Goal: Information Seeking & Learning: Check status

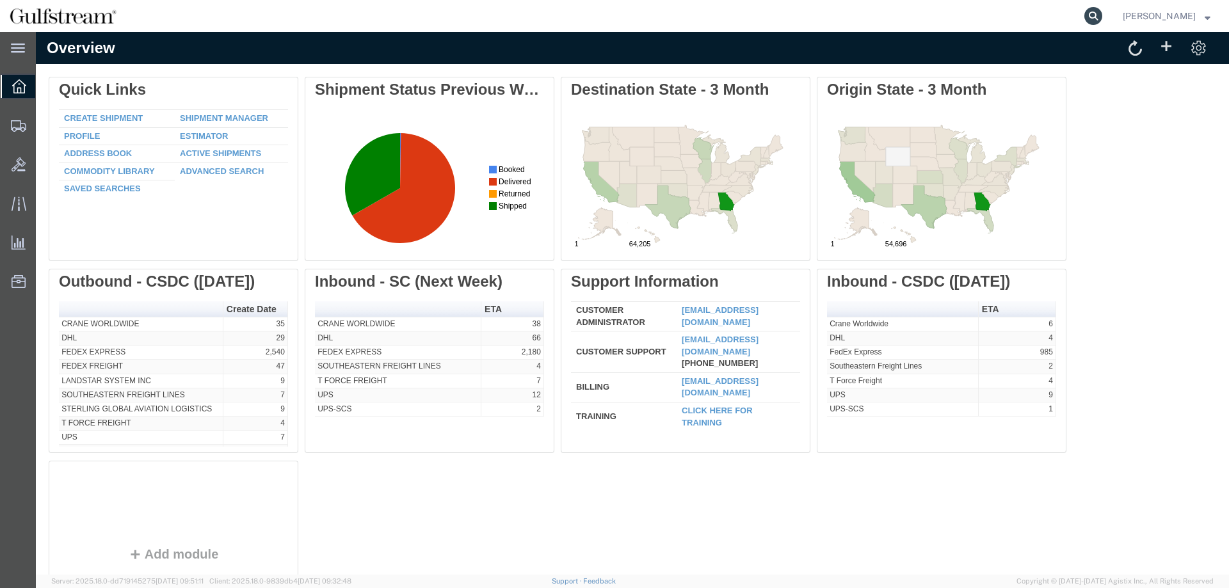
click at [1102, 17] on icon at bounding box center [1093, 16] width 18 height 18
click at [923, 2] on input "search" at bounding box center [889, 16] width 389 height 31
click at [924, 19] on input "search" at bounding box center [889, 16] width 389 height 31
click at [945, 96] on div "Origin State - 3 Month" at bounding box center [941, 90] width 229 height 18
click at [908, 21] on agx-global-search at bounding box center [899, 16] width 410 height 32
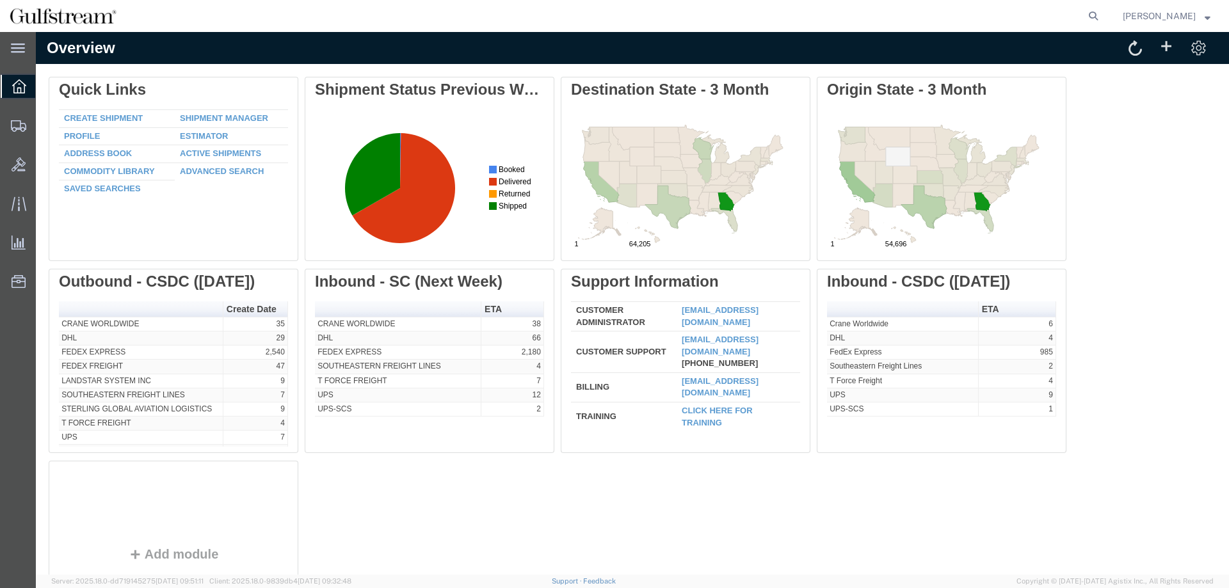
click at [1034, 23] on agx-global-search at bounding box center [899, 16] width 410 height 32
click at [1091, 18] on agx-global-search at bounding box center [899, 16] width 410 height 32
click at [1096, 15] on icon at bounding box center [1093, 16] width 18 height 18
click at [1005, 20] on input "search" at bounding box center [889, 16] width 389 height 31
paste input "778830263230"
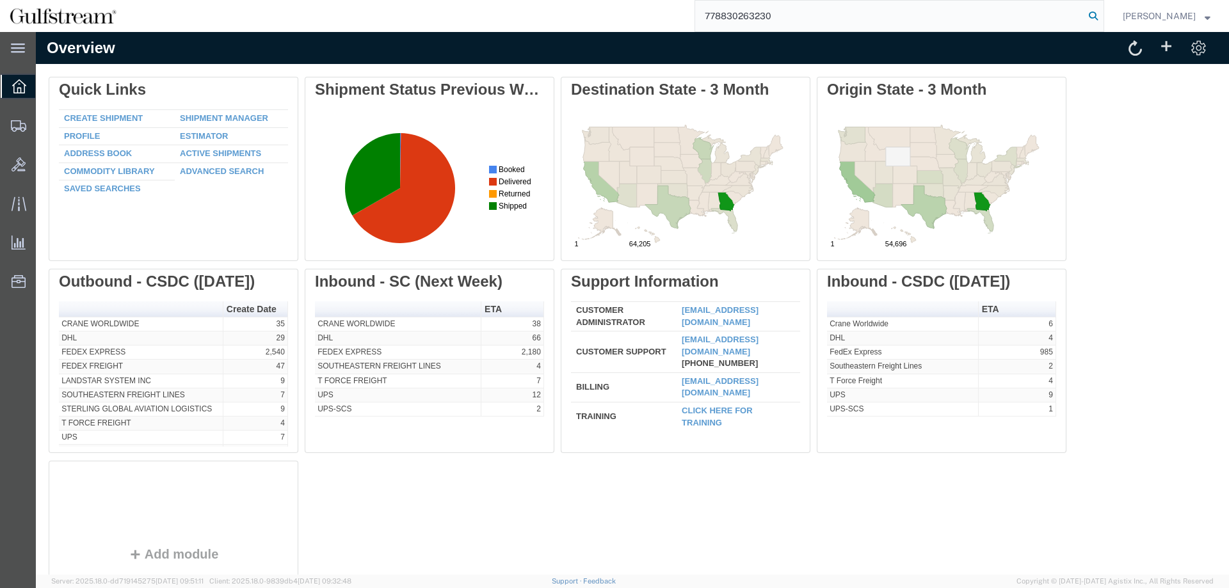
type input "778830263230"
click at [1102, 15] on icon at bounding box center [1093, 16] width 18 height 18
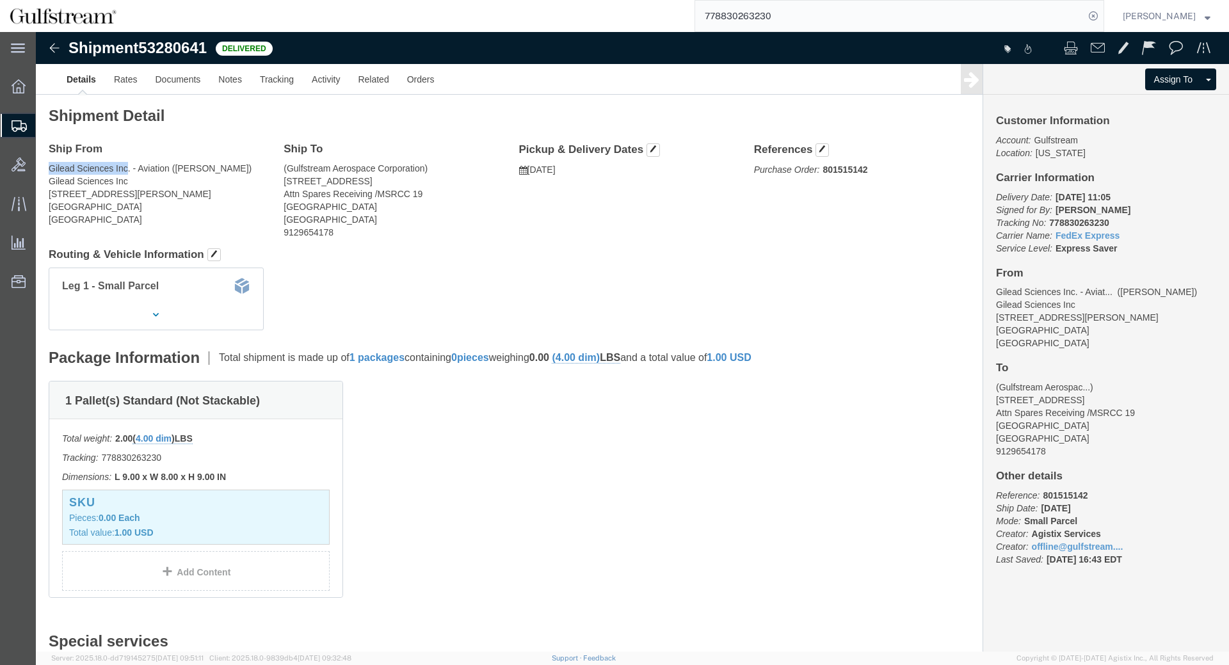
drag, startPoint x: 15, startPoint y: 135, endPoint x: 92, endPoint y: 131, distance: 76.9
click address "Gilead Sciences Inc. - Aviation ([PERSON_NAME]) Gilead Sciences Inc [STREET_ADD…"
copy address "Gilead Sciences Inc"
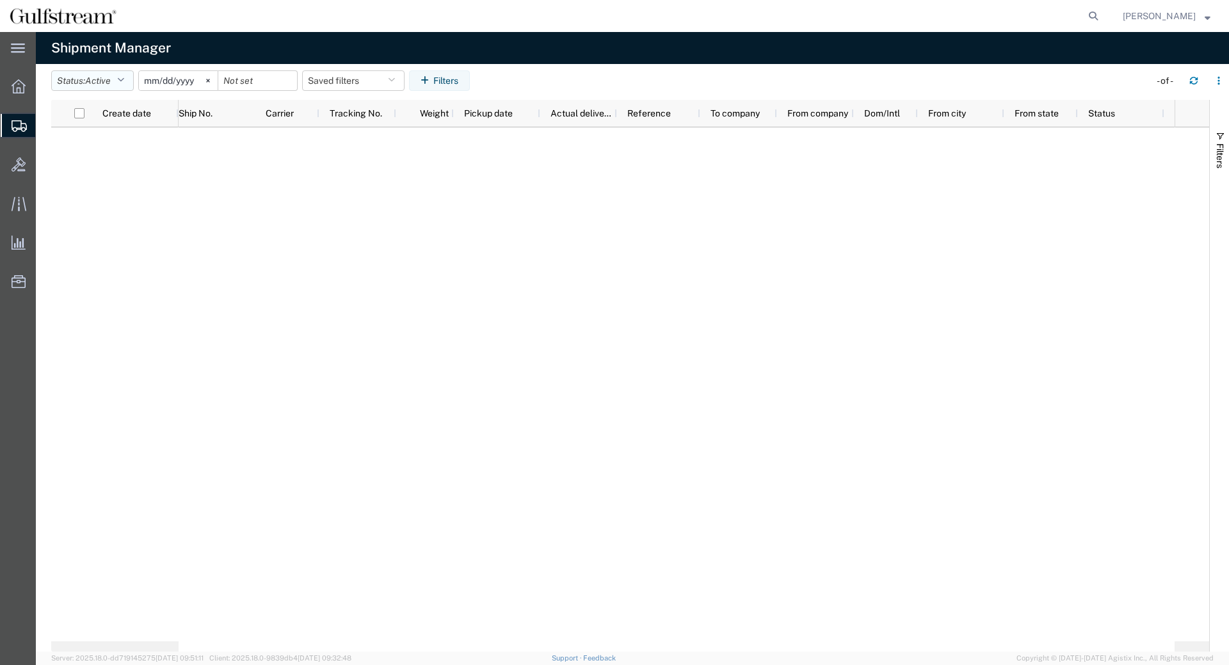
click at [124, 79] on icon "button" at bounding box center [120, 80] width 7 height 9
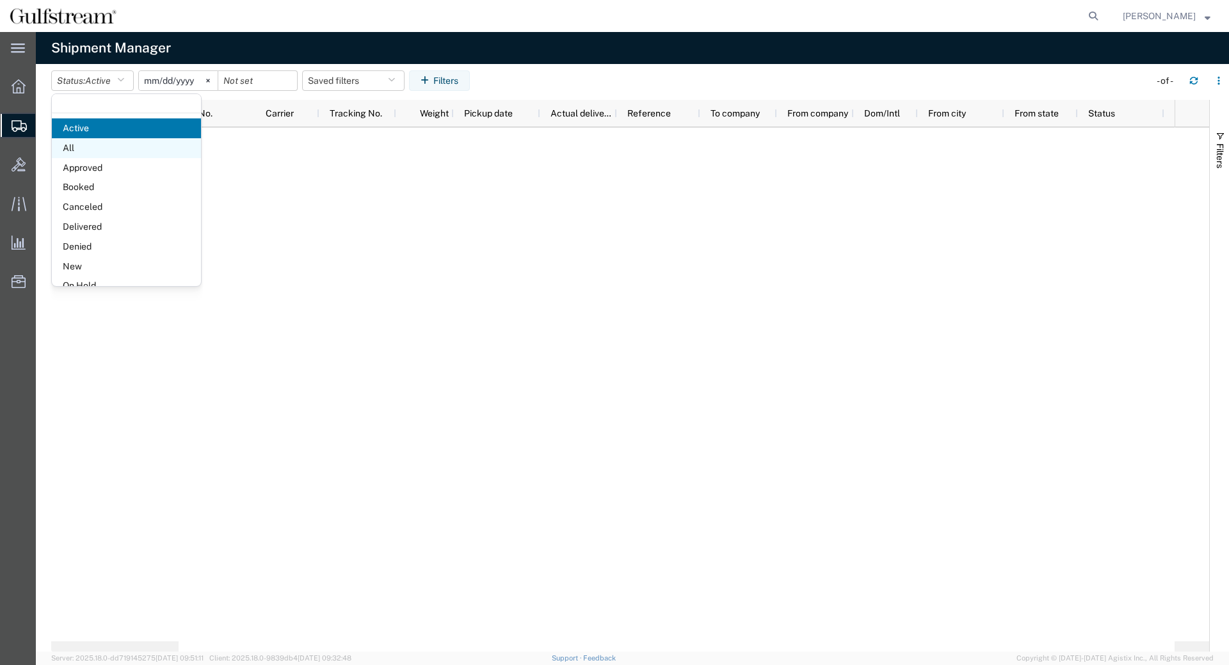
click at [114, 143] on span "All" at bounding box center [126, 148] width 149 height 20
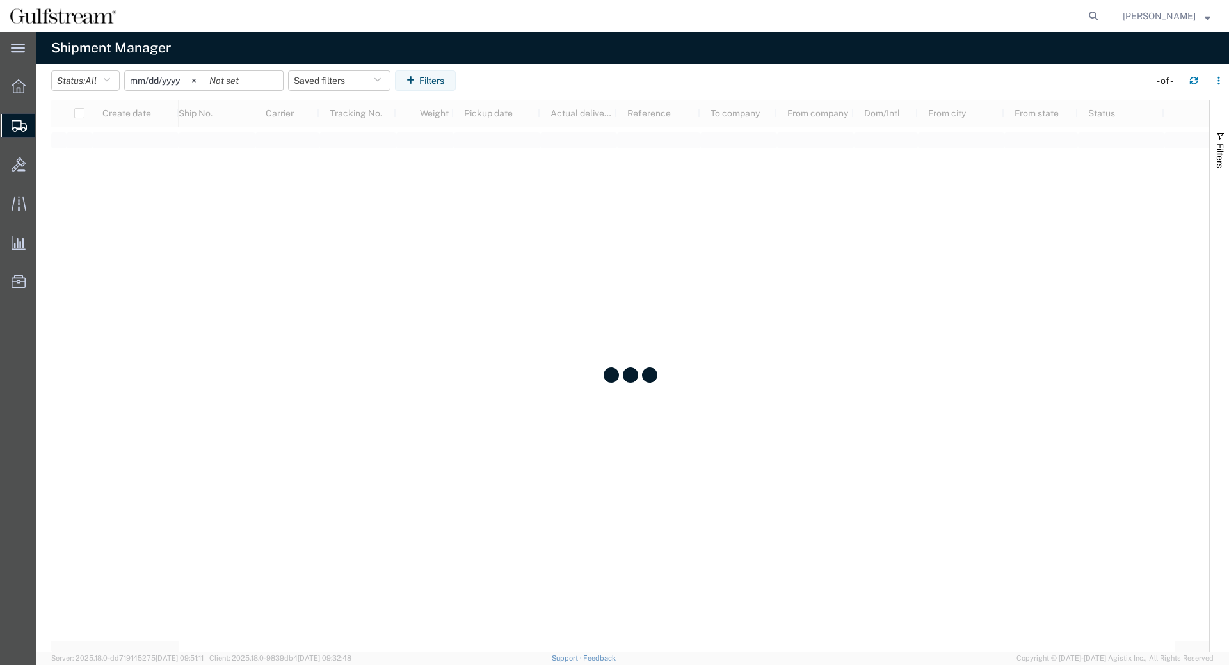
click at [449, 69] on header "Status: All Active All Approved Booked Canceled Delivered Denied New On Hold Pe…" at bounding box center [640, 82] width 1178 height 36
click at [450, 76] on button "Filters" at bounding box center [425, 80] width 61 height 20
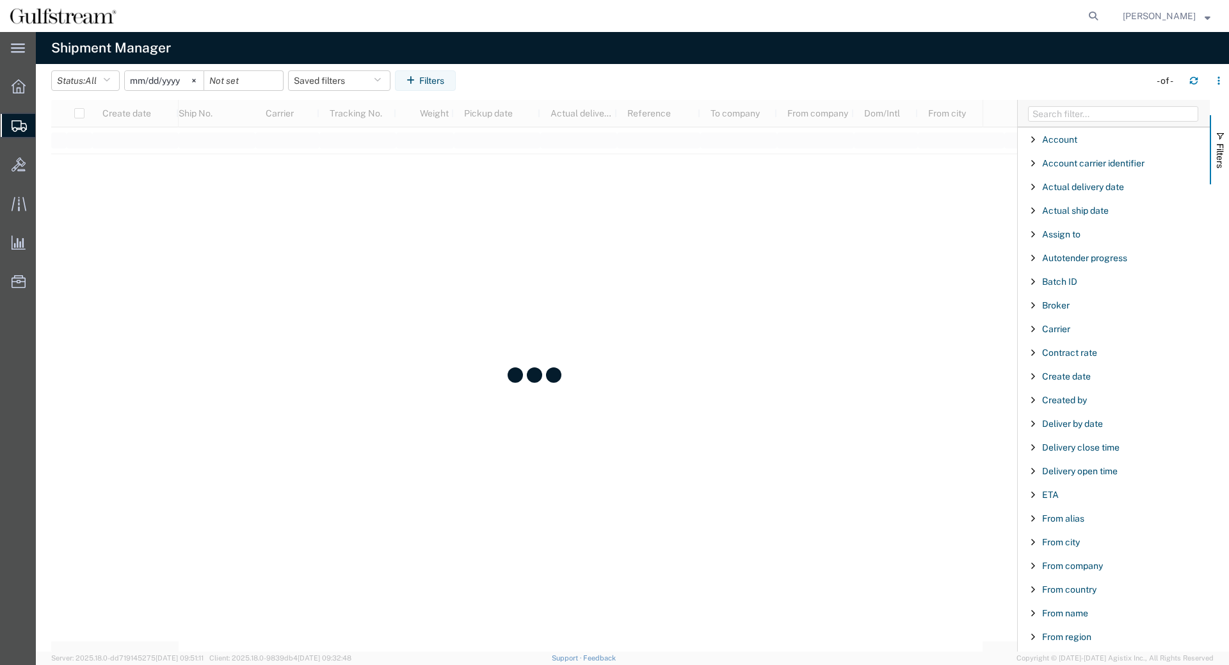
click at [1097, 101] on div at bounding box center [1114, 114] width 192 height 28
click at [1102, 112] on input "Filter Columns Input" at bounding box center [1113, 113] width 170 height 15
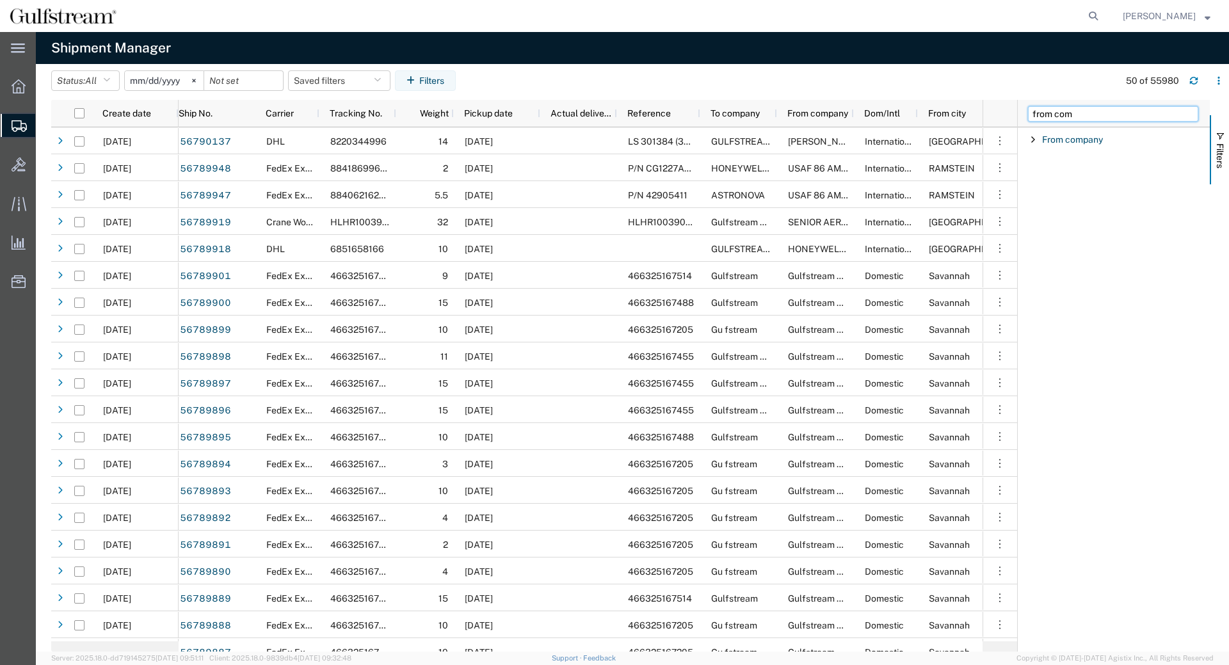
type input "from com"
click at [1032, 136] on span "Filter List 1 Filters" at bounding box center [1033, 139] width 10 height 10
click at [1061, 177] on div "starts with" at bounding box center [1118, 171] width 168 height 15
click at [1071, 189] on input "Filter Value" at bounding box center [1118, 193] width 168 height 15
paste input "Gilead Sciences Inc"
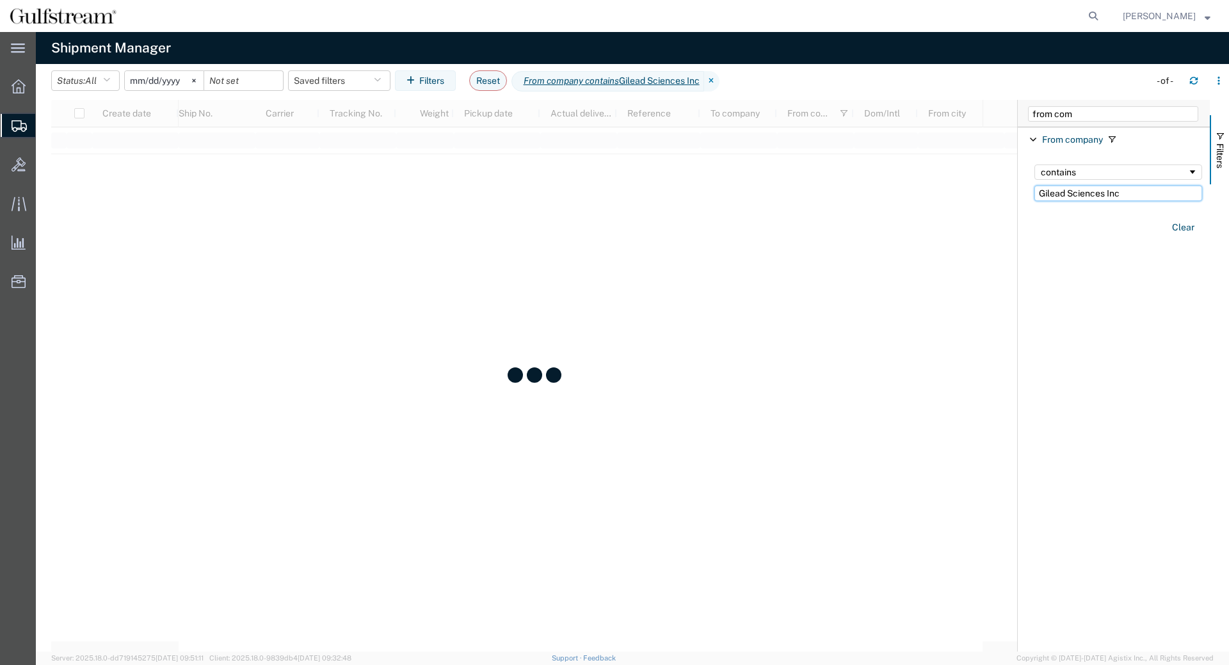
drag, startPoint x: 1068, startPoint y: 196, endPoint x: 1304, endPoint y: 218, distance: 237.2
click at [1202, 201] on input "Gilead Sciences Inc" at bounding box center [1118, 193] width 168 height 15
type input "Gilead"
click at [760, 82] on agx-table-filter-chips "Status: All Active All Approved Booked Canceled Delivered Denied New On Hold Pe…" at bounding box center [597, 84] width 1092 height 29
click at [185, 77] on input "2025-08-11" at bounding box center [164, 80] width 79 height 19
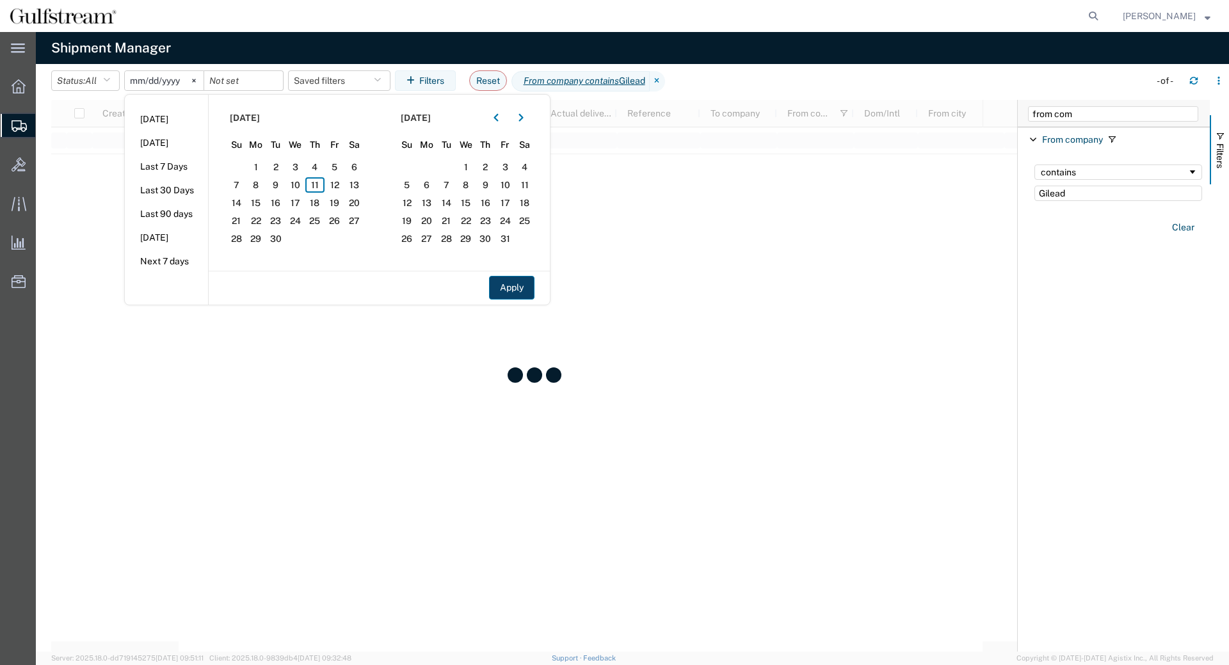
click at [525, 281] on button "Apply" at bounding box center [511, 288] width 45 height 24
type input "[DATE]"
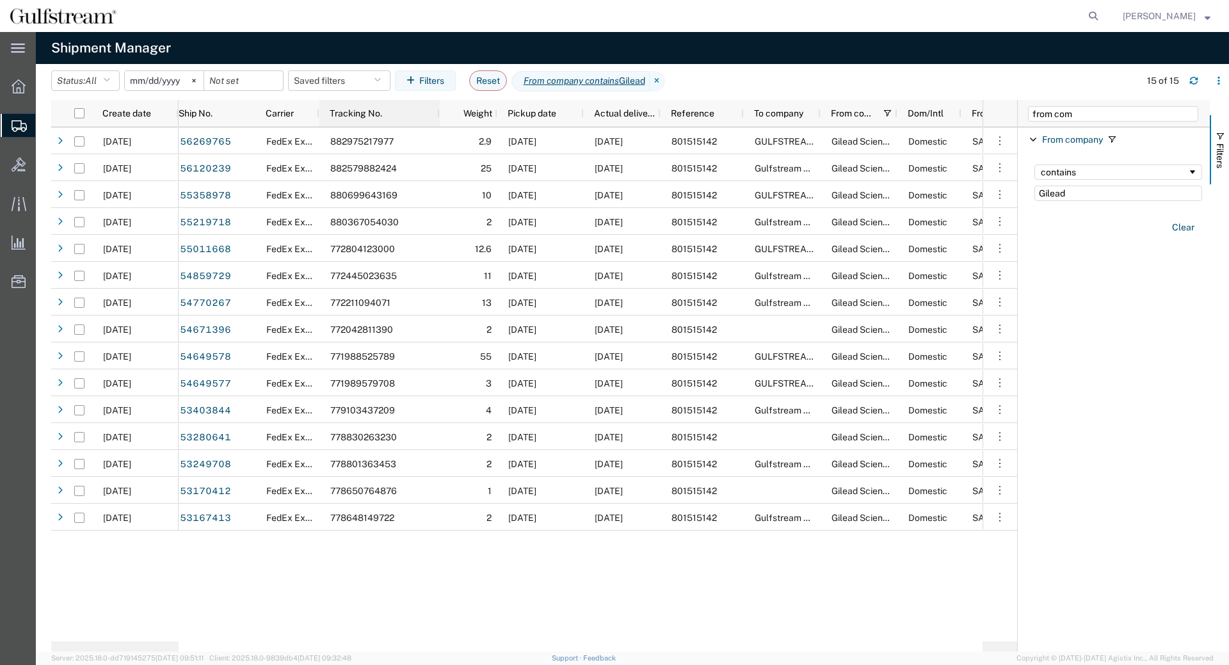
drag, startPoint x: 403, startPoint y: 107, endPoint x: 438, endPoint y: 111, distance: 35.4
click at [438, 111] on div at bounding box center [439, 113] width 5 height 27
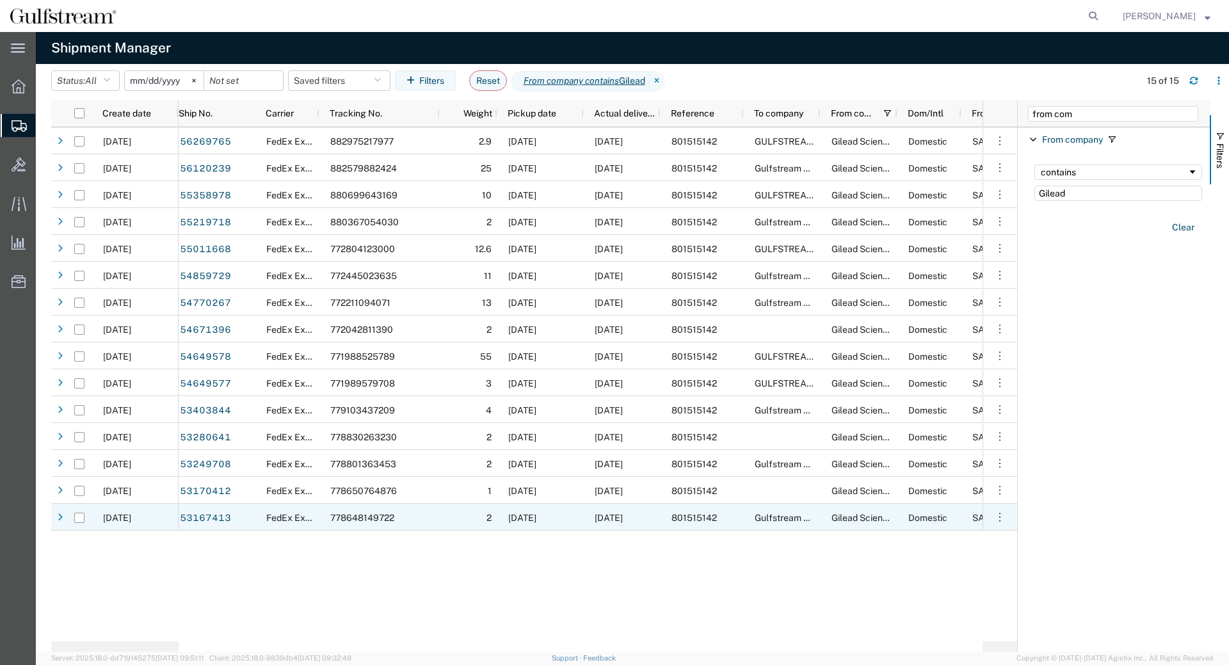
click at [463, 518] on div "2" at bounding box center [469, 517] width 58 height 27
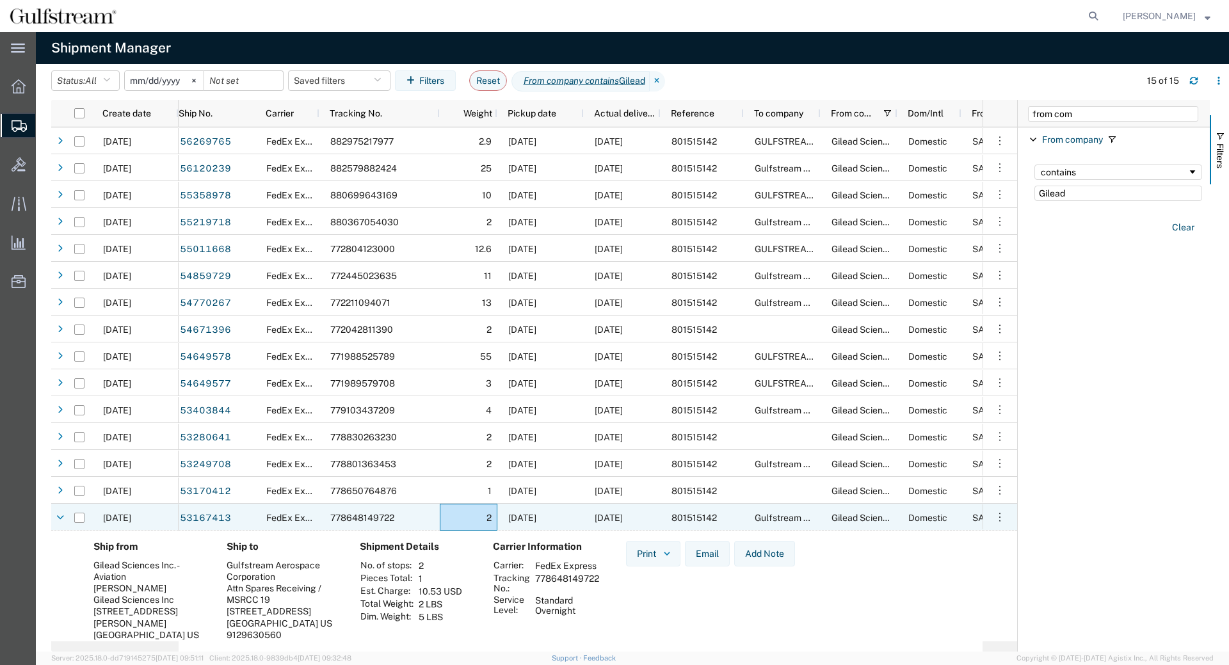
click at [376, 524] on div "778648149722" at bounding box center [379, 517] width 120 height 27
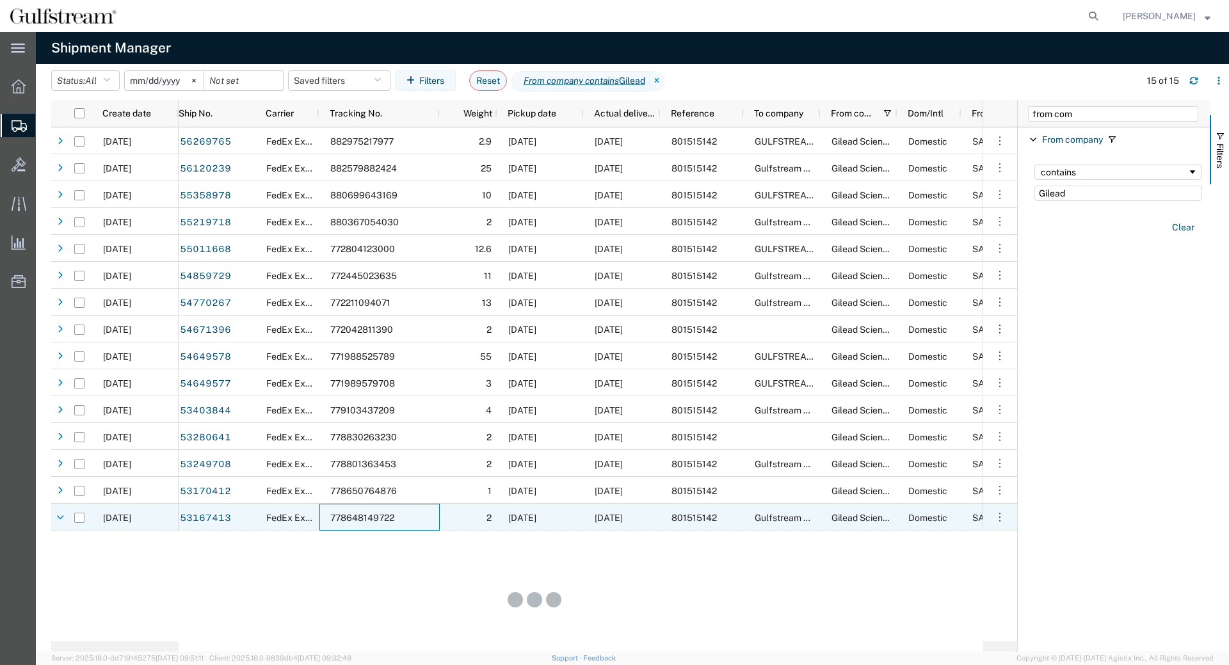
click at [376, 522] on span "778648149722" at bounding box center [362, 518] width 64 height 10
click at [416, 523] on div "778648149722" at bounding box center [379, 517] width 120 height 27
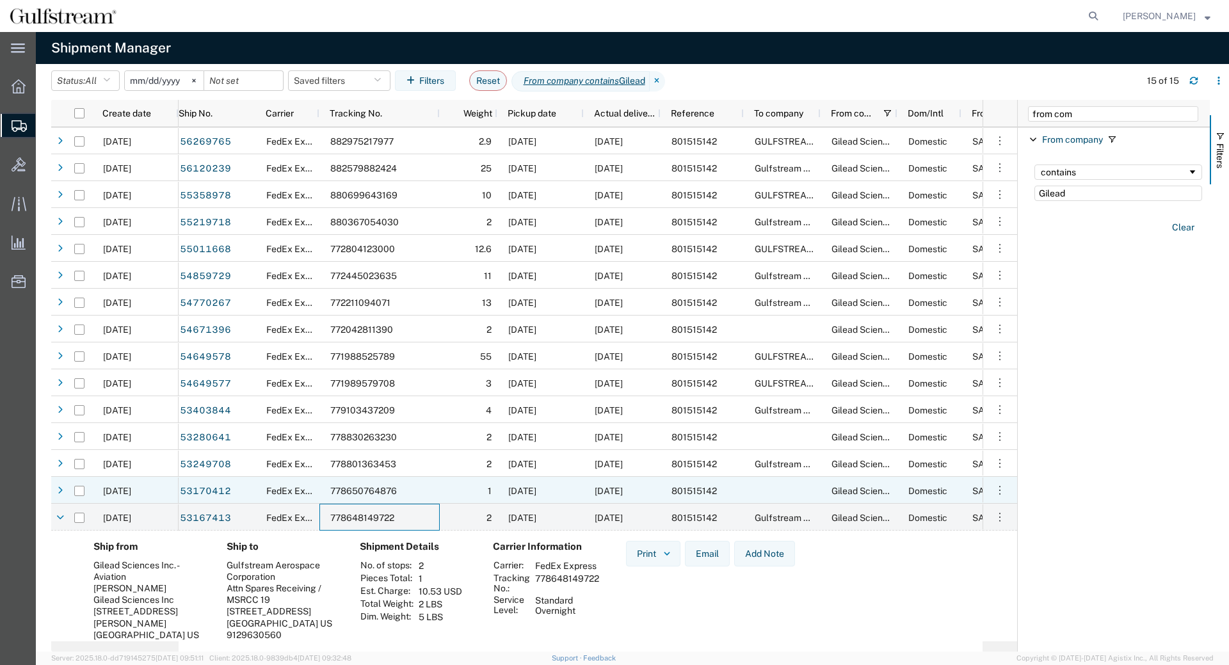
click at [425, 500] on div "778650764876" at bounding box center [379, 490] width 120 height 27
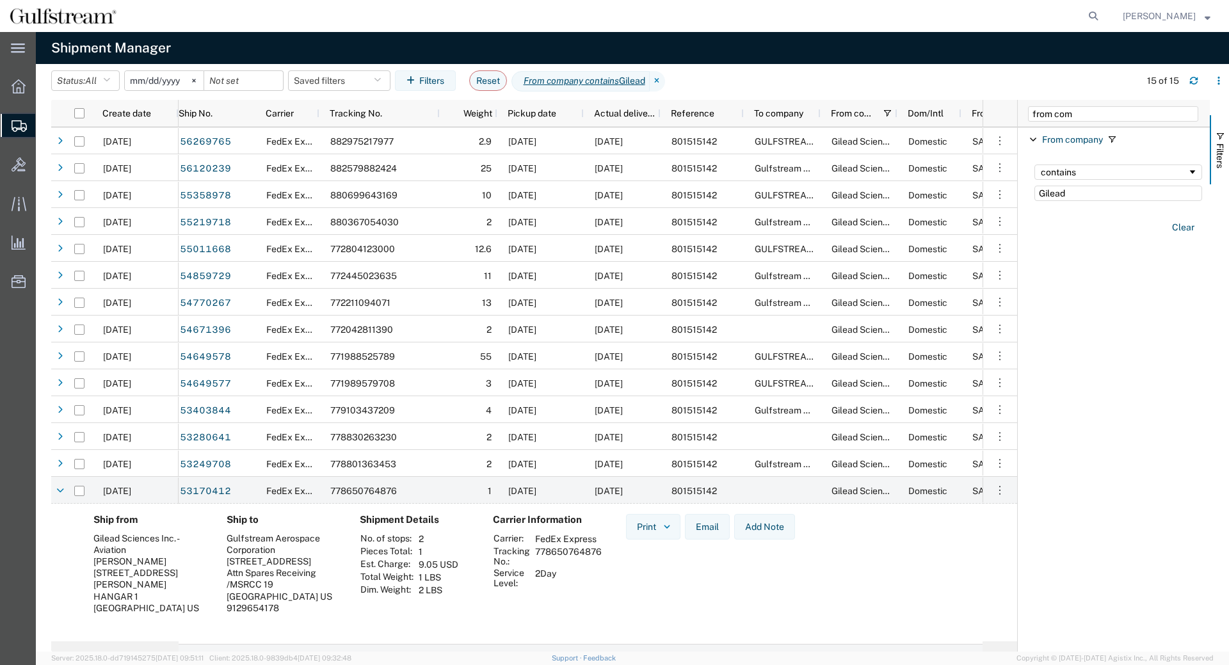
click at [566, 547] on td "778650764876" at bounding box center [569, 556] width 76 height 22
copy td "778650764876"
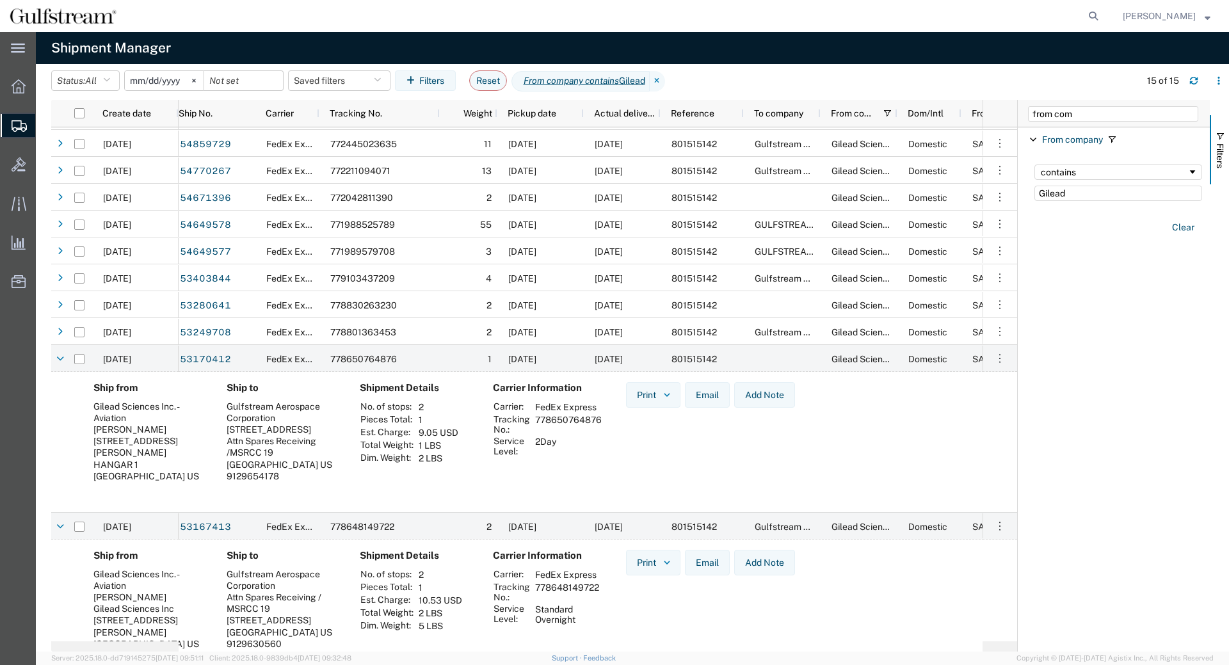
scroll to position [161, 0]
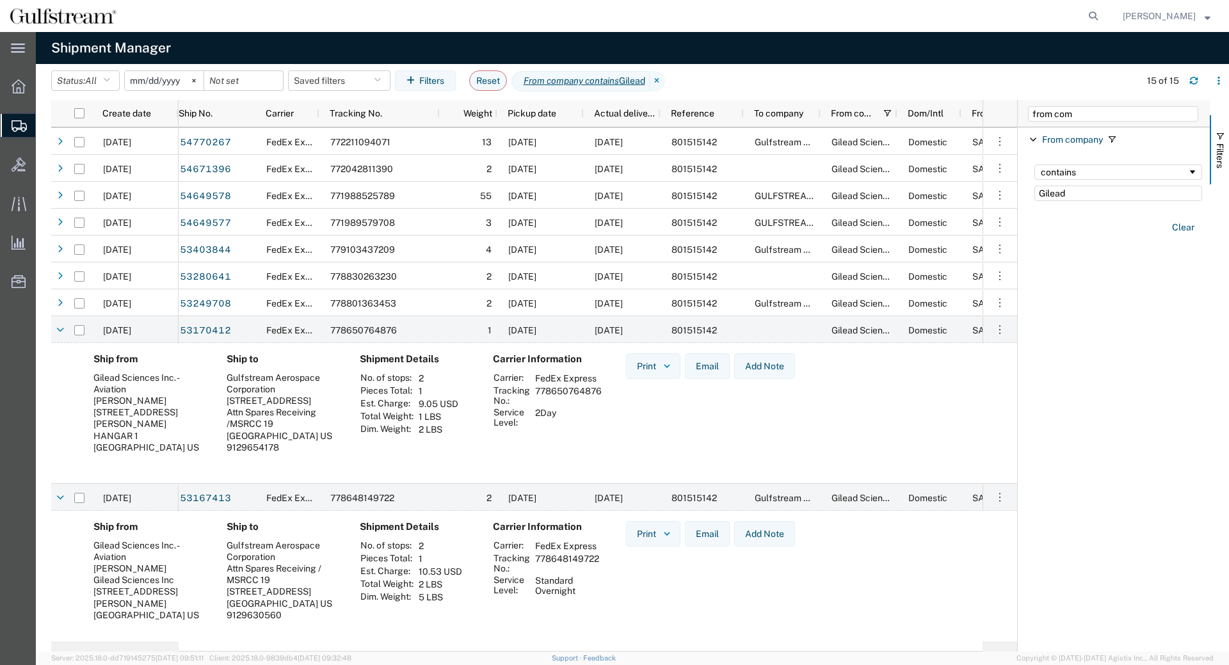
drag, startPoint x: 999, startPoint y: 586, endPoint x: 989, endPoint y: 623, distance: 37.9
drag, startPoint x: 815, startPoint y: 120, endPoint x: 856, endPoint y: 119, distance: 41.6
click at [856, 119] on div "Ship No. Carrier Tracking No. Weight Pickup date Actual delivery date Reference…" at bounding box center [1247, 113] width 2136 height 27
click at [560, 390] on td "778650764876" at bounding box center [569, 396] width 76 height 22
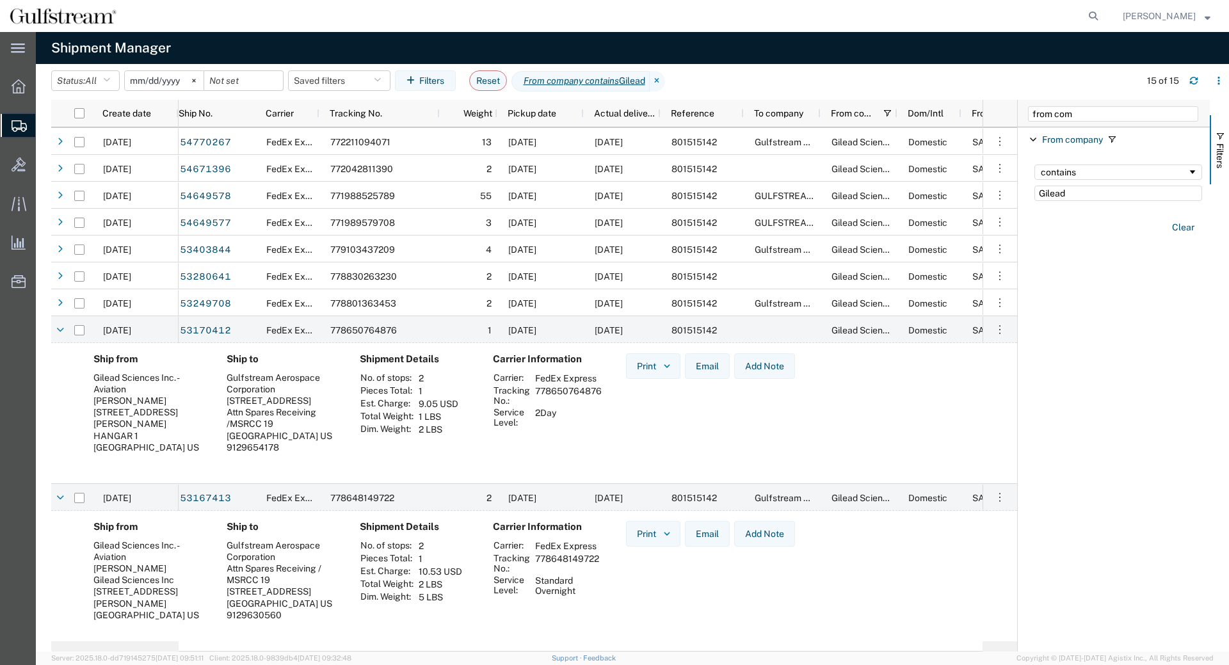
copy td "778650764876"
click at [575, 558] on td "778648149722" at bounding box center [567, 563] width 73 height 22
copy td "778648149722"
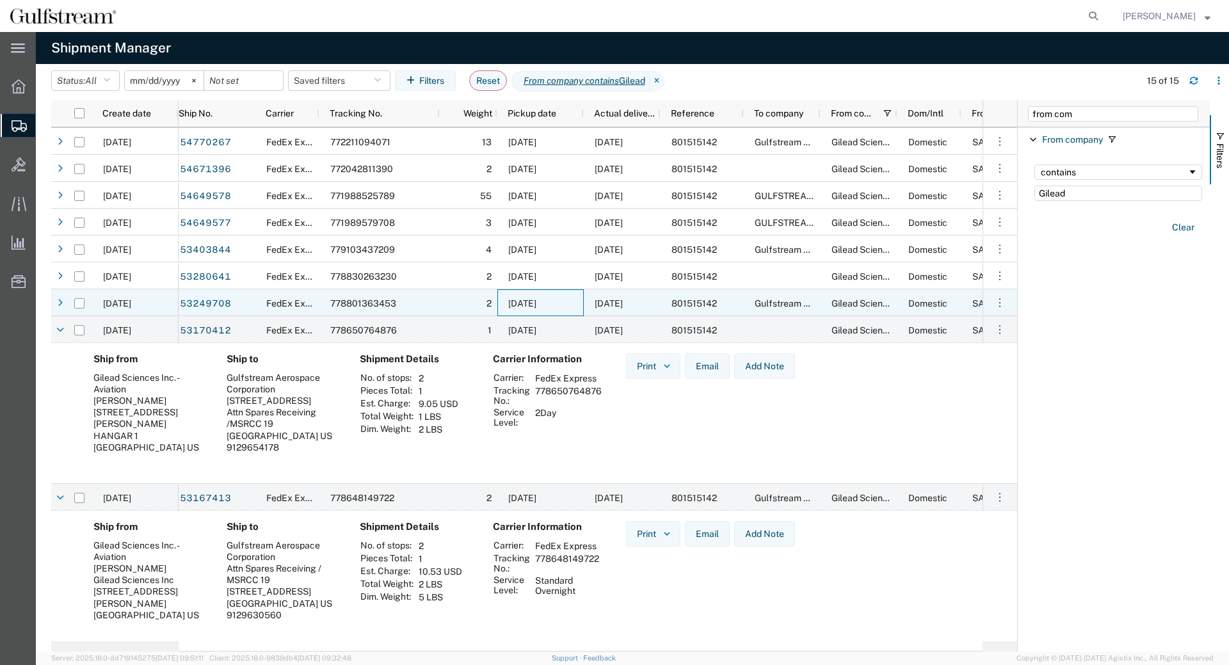
click at [526, 300] on span "09/24/2024" at bounding box center [522, 303] width 28 height 10
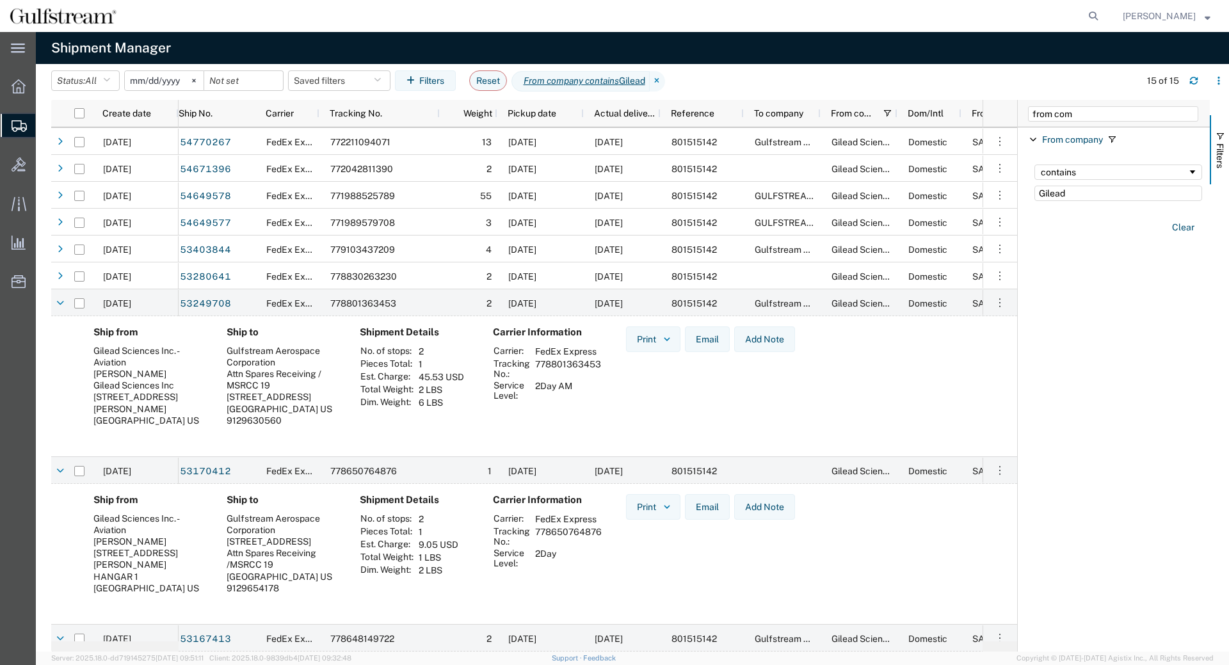
click at [567, 363] on td "778801363453" at bounding box center [568, 369] width 75 height 22
copy td "778801363453"
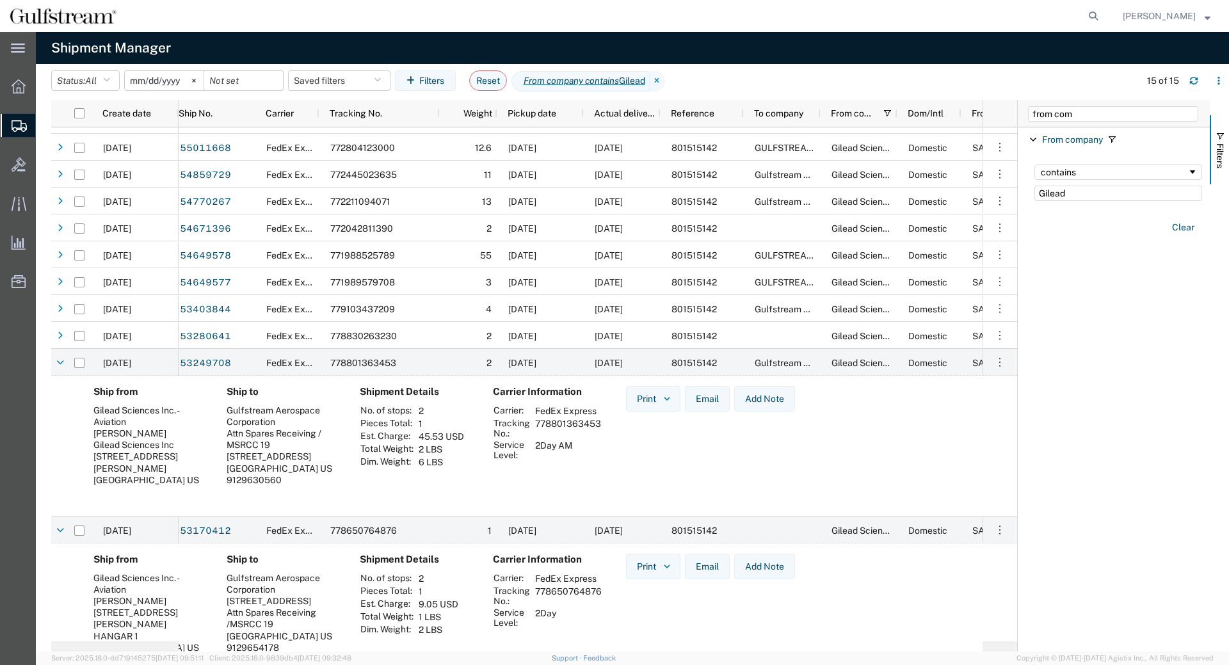
scroll to position [0, 0]
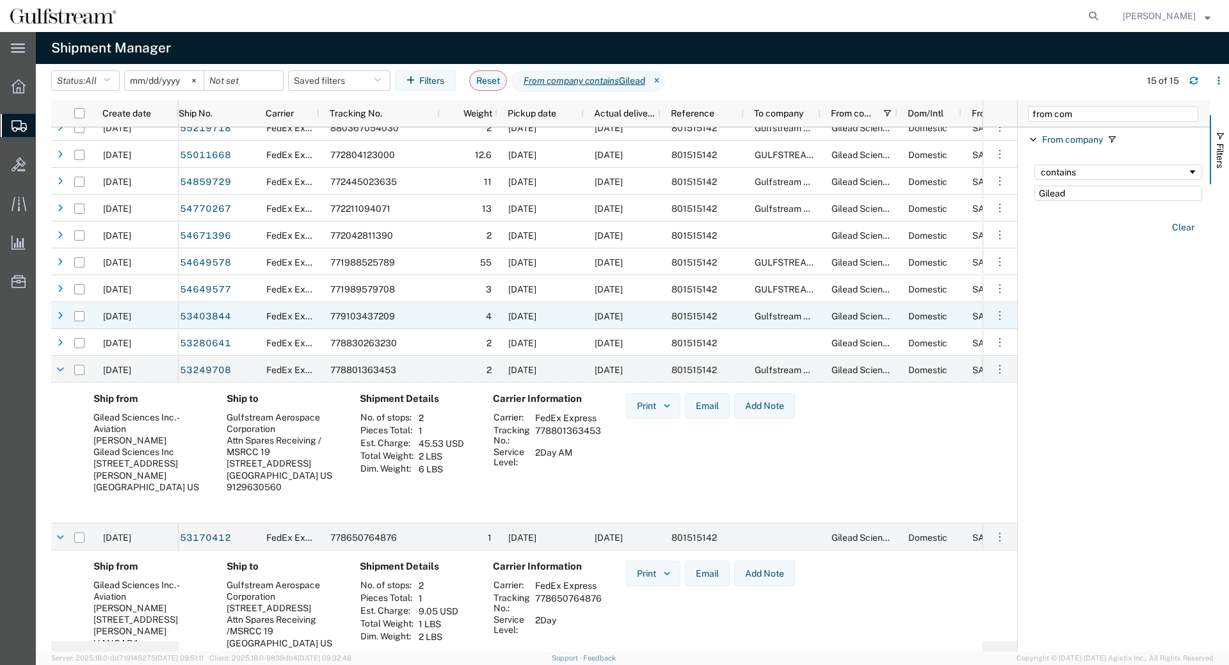
click at [411, 319] on div "779103437209" at bounding box center [379, 315] width 120 height 27
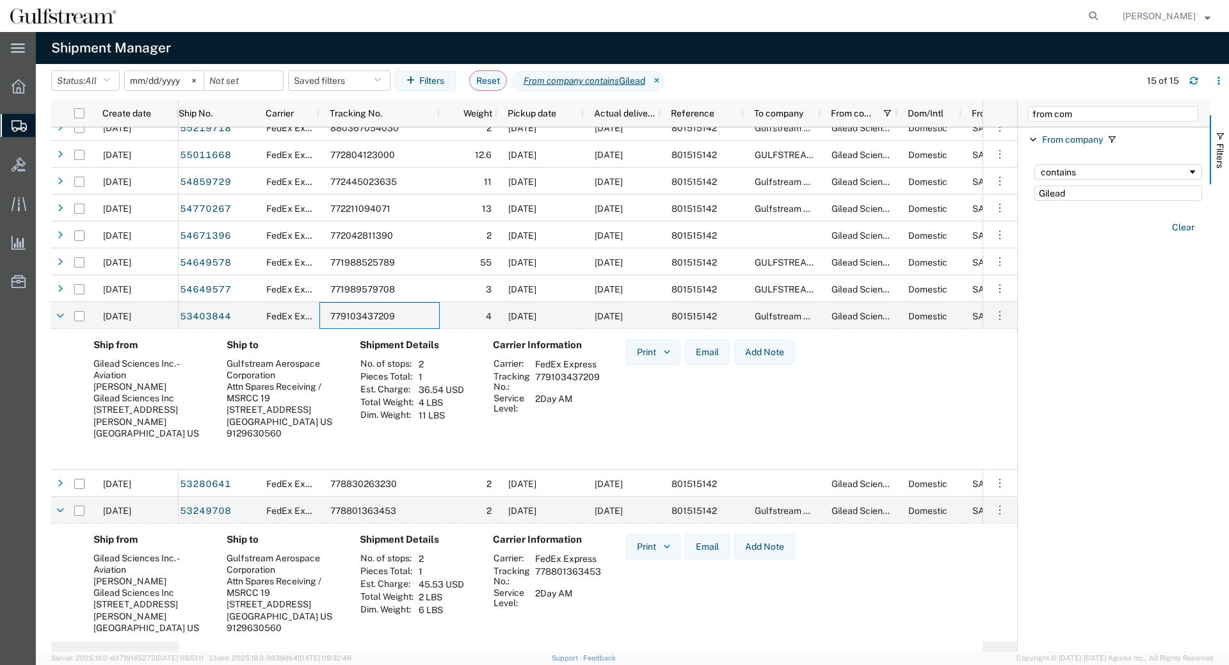
click at [558, 371] on td "779103437209" at bounding box center [568, 382] width 74 height 22
copy td "779103437209"
click at [563, 399] on td "2Day AM" at bounding box center [568, 403] width 74 height 22
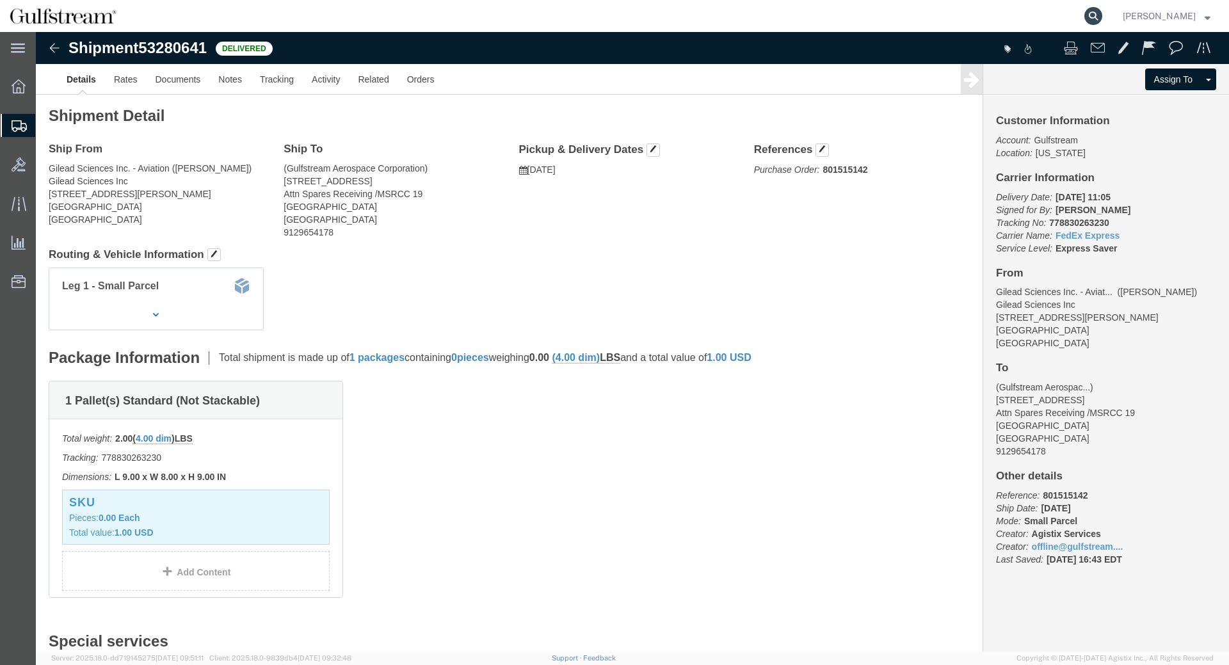
click at [1102, 14] on icon at bounding box center [1093, 16] width 18 height 18
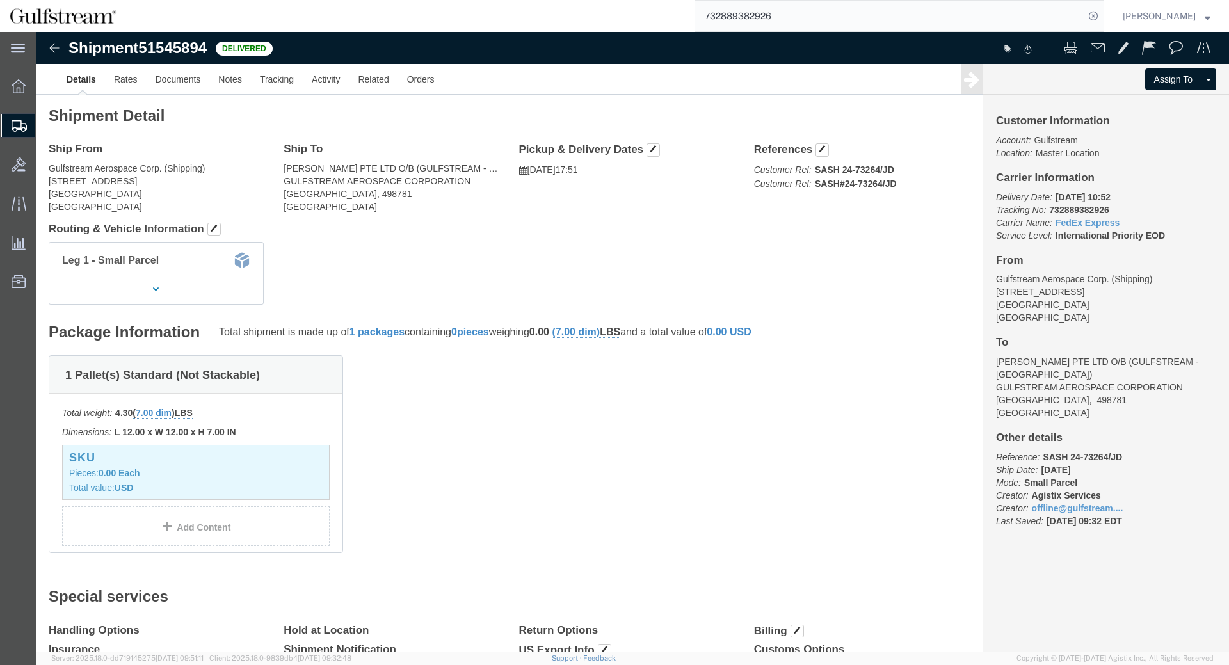
click at [742, 22] on input "732889382926" at bounding box center [889, 16] width 389 height 31
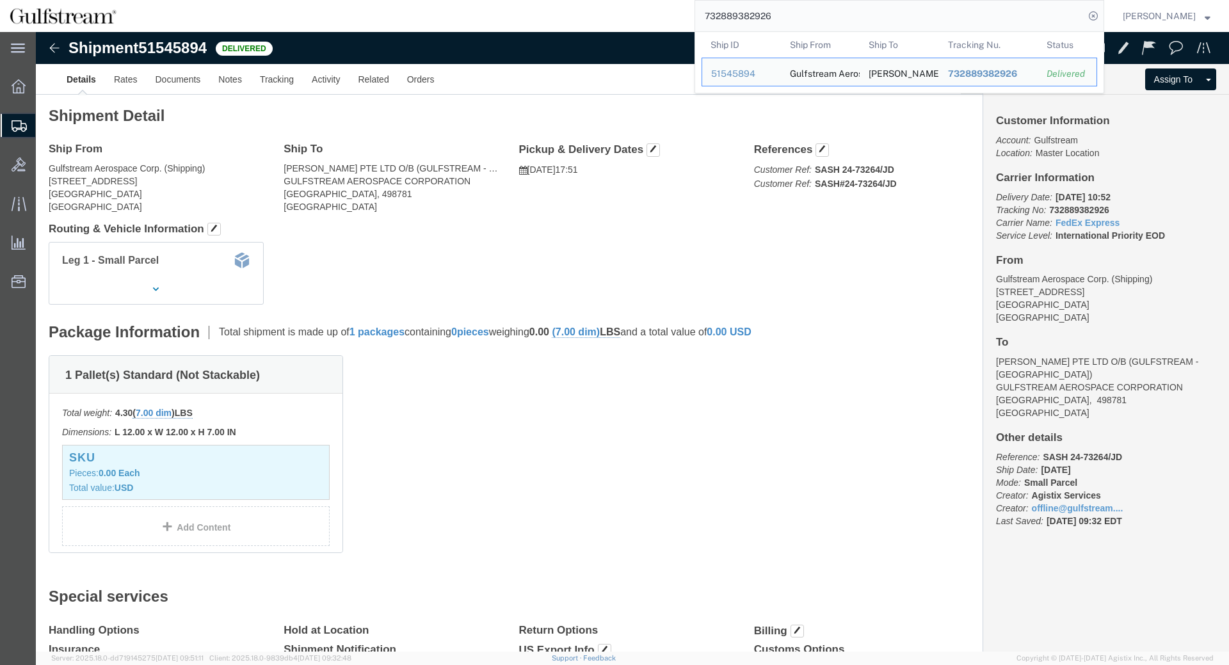
click at [742, 22] on input "732889382926" at bounding box center [889, 16] width 389 height 31
paste input "427912960679"
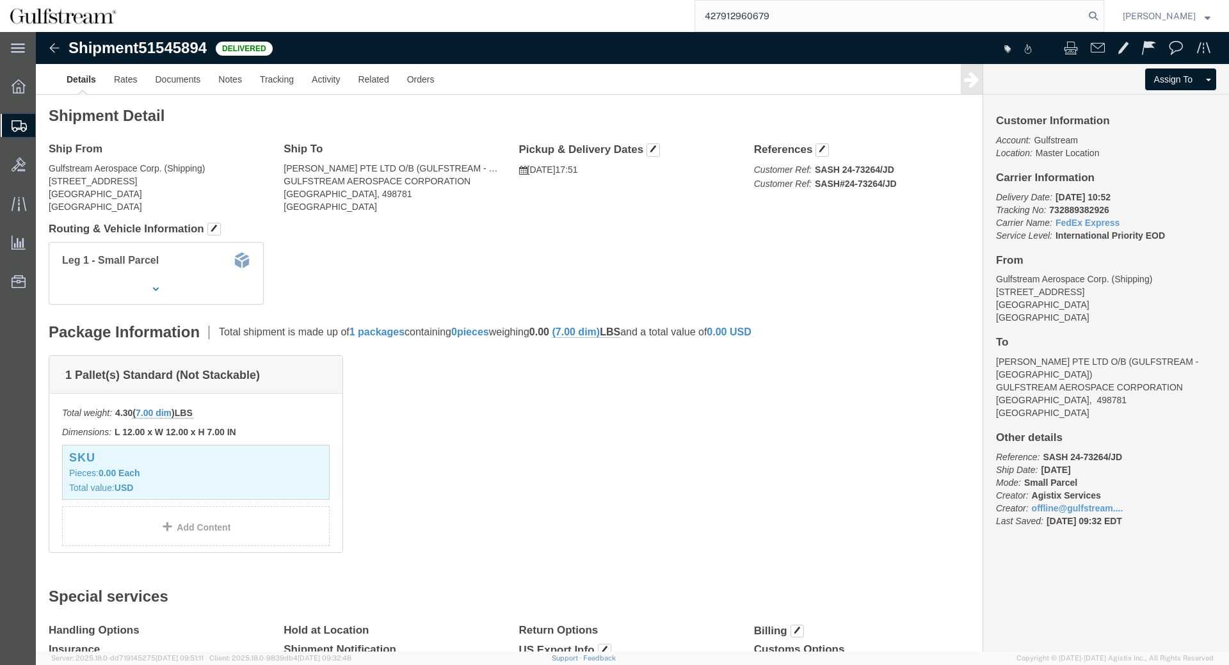
click at [1084, 6] on input "427912960679" at bounding box center [889, 16] width 389 height 31
click at [1098, 15] on icon at bounding box center [1093, 16] width 18 height 18
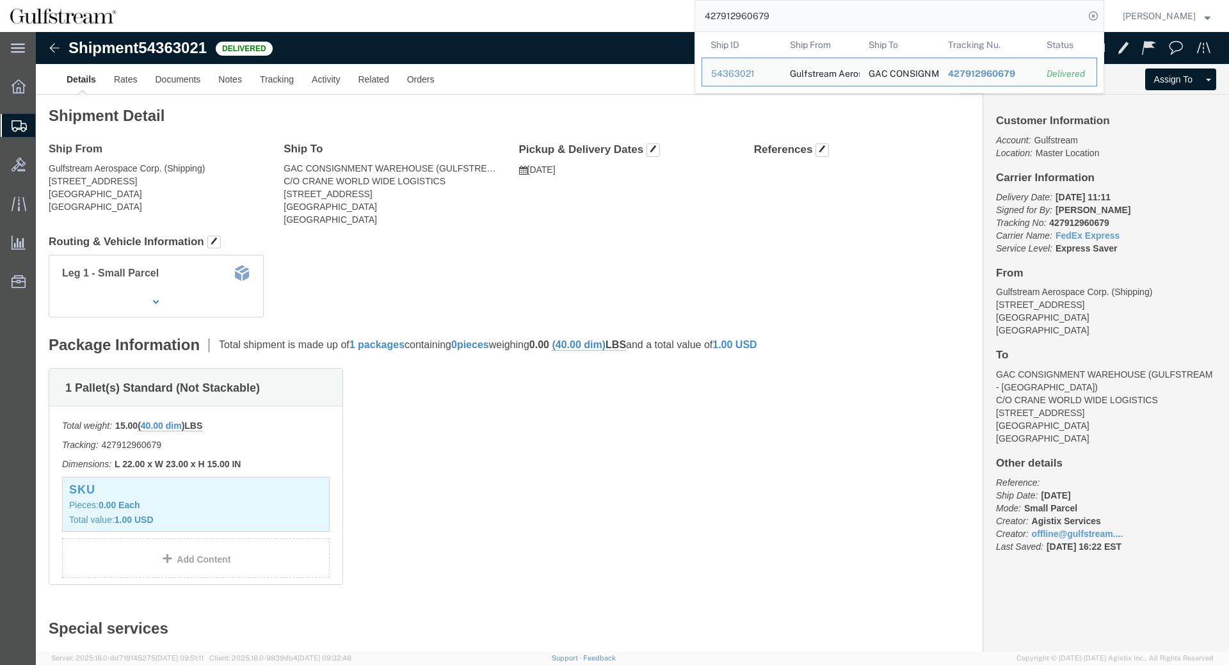
click at [747, 15] on input "427912960679" at bounding box center [889, 16] width 389 height 31
paste input "72072934517"
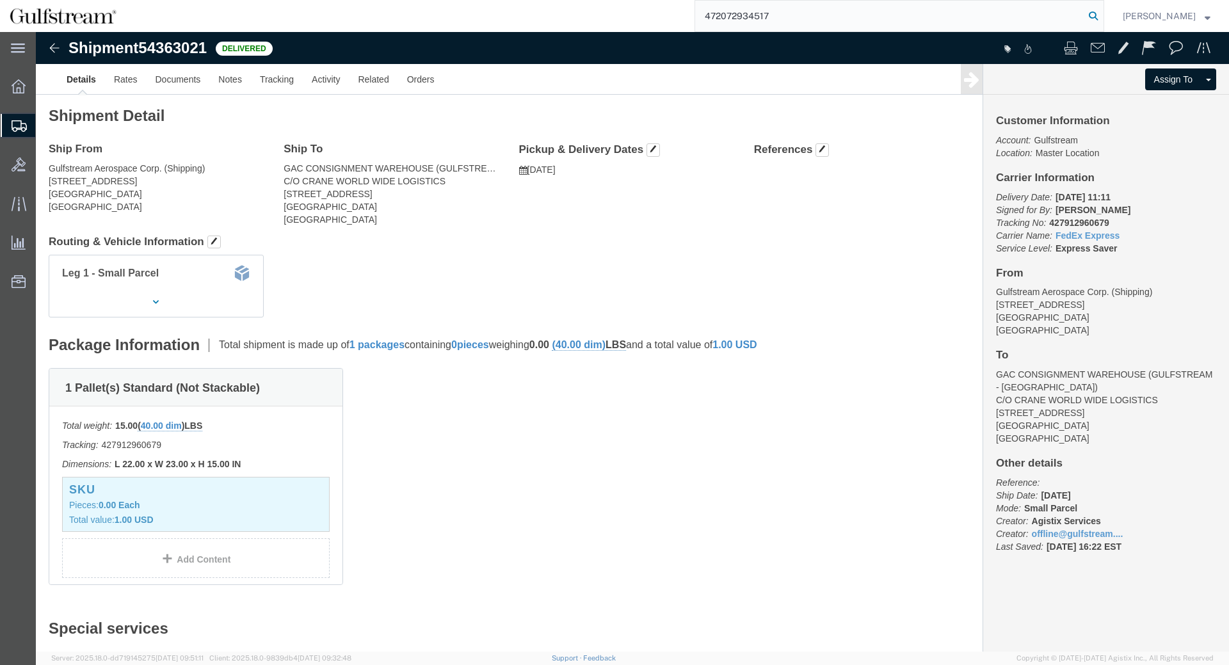
click at [1099, 12] on icon at bounding box center [1093, 16] width 18 height 18
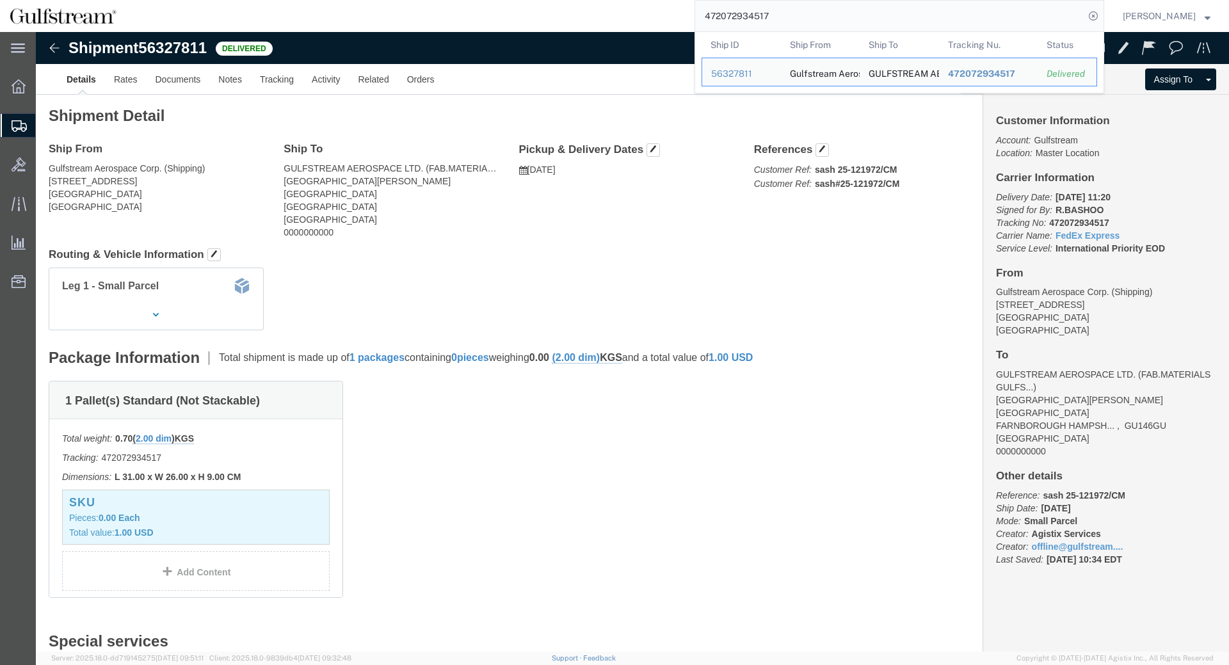
click at [763, 10] on input "472072934517" at bounding box center [889, 16] width 389 height 31
paste input "710836707831"
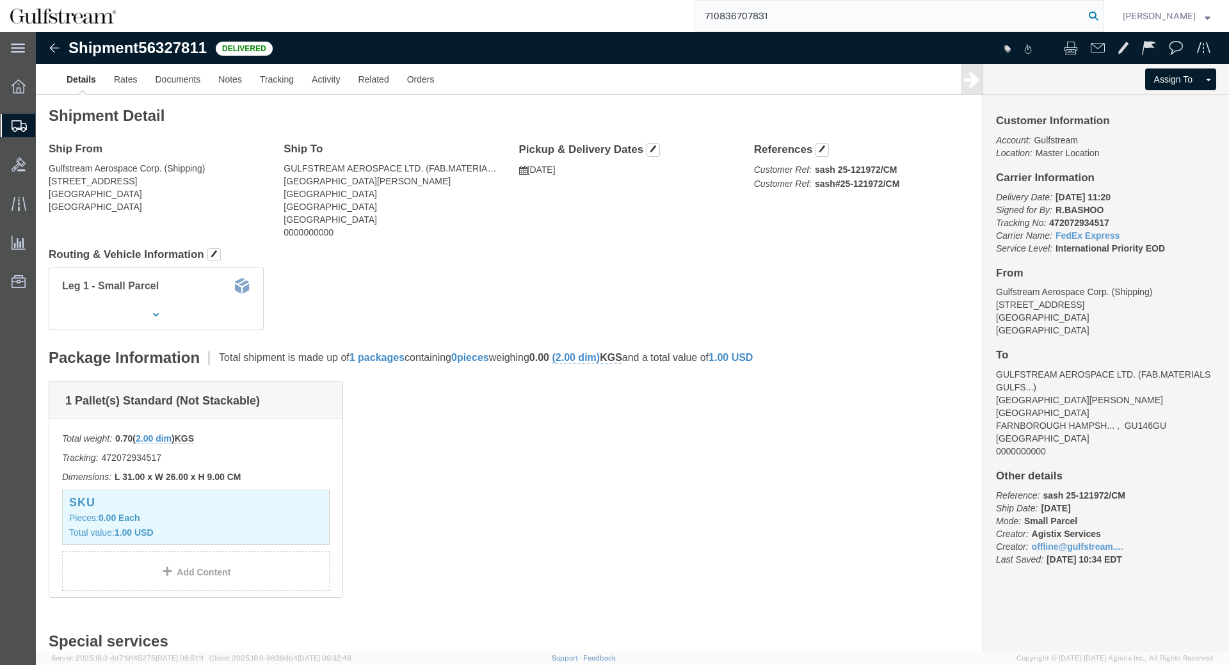
click at [1096, 16] on icon at bounding box center [1093, 16] width 18 height 18
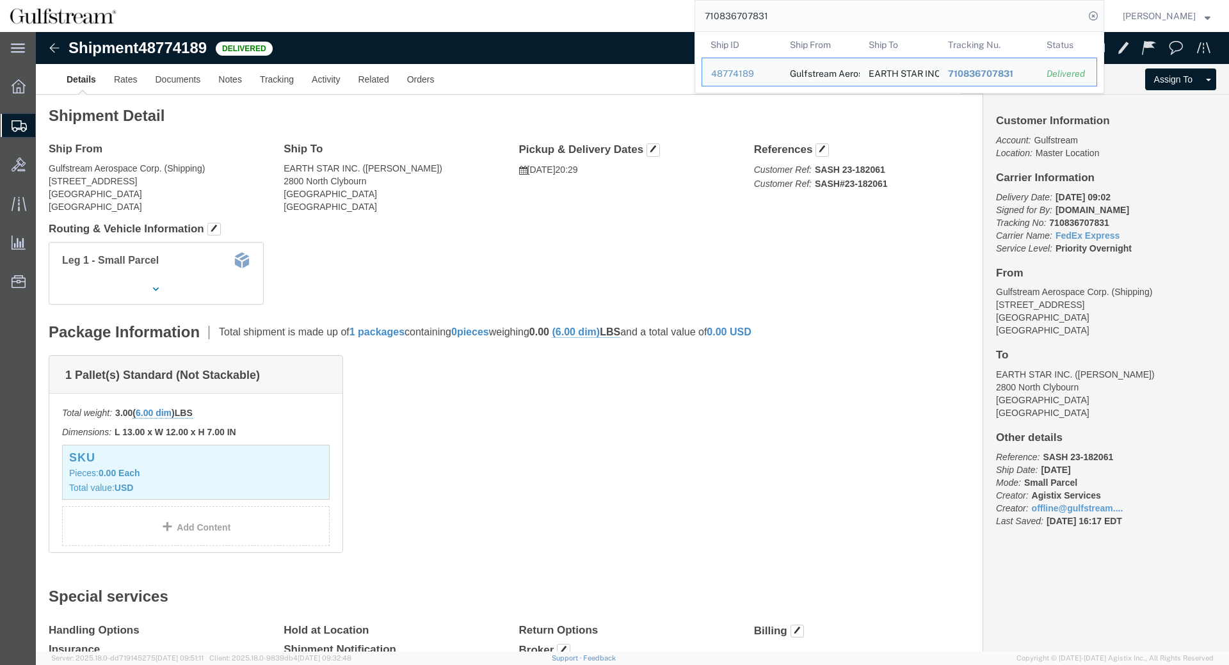
click at [774, 22] on input "710836707831" at bounding box center [889, 16] width 389 height 31
paste input "47885584024"
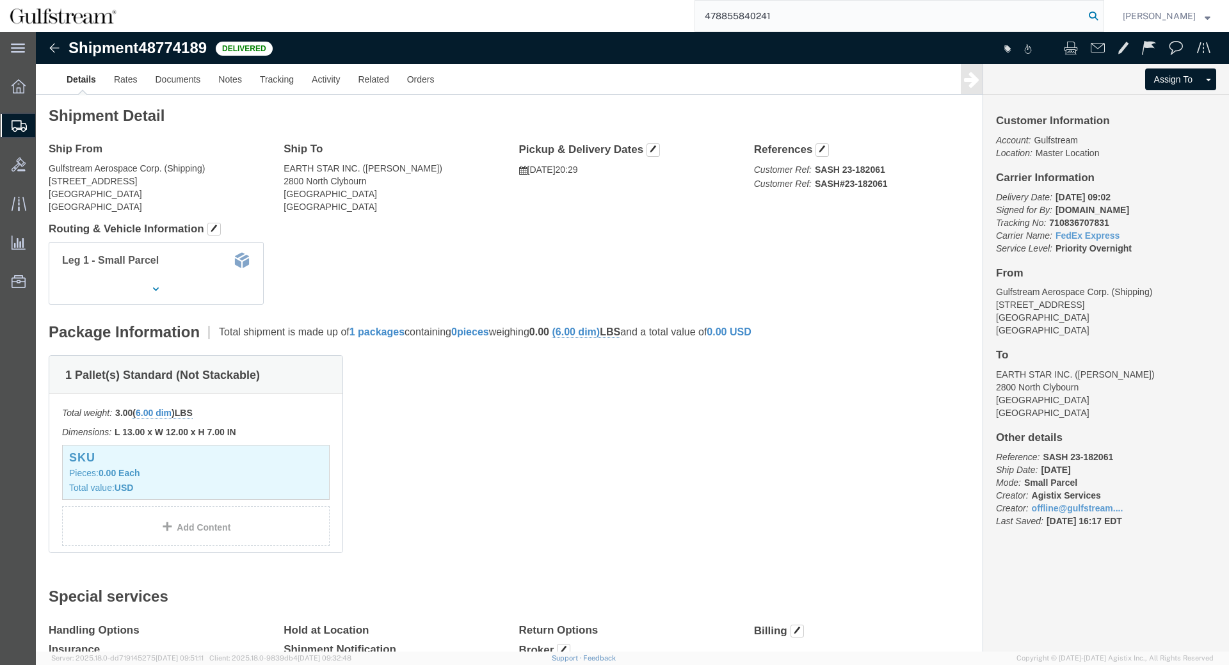
click at [1102, 15] on icon at bounding box center [1093, 16] width 18 height 18
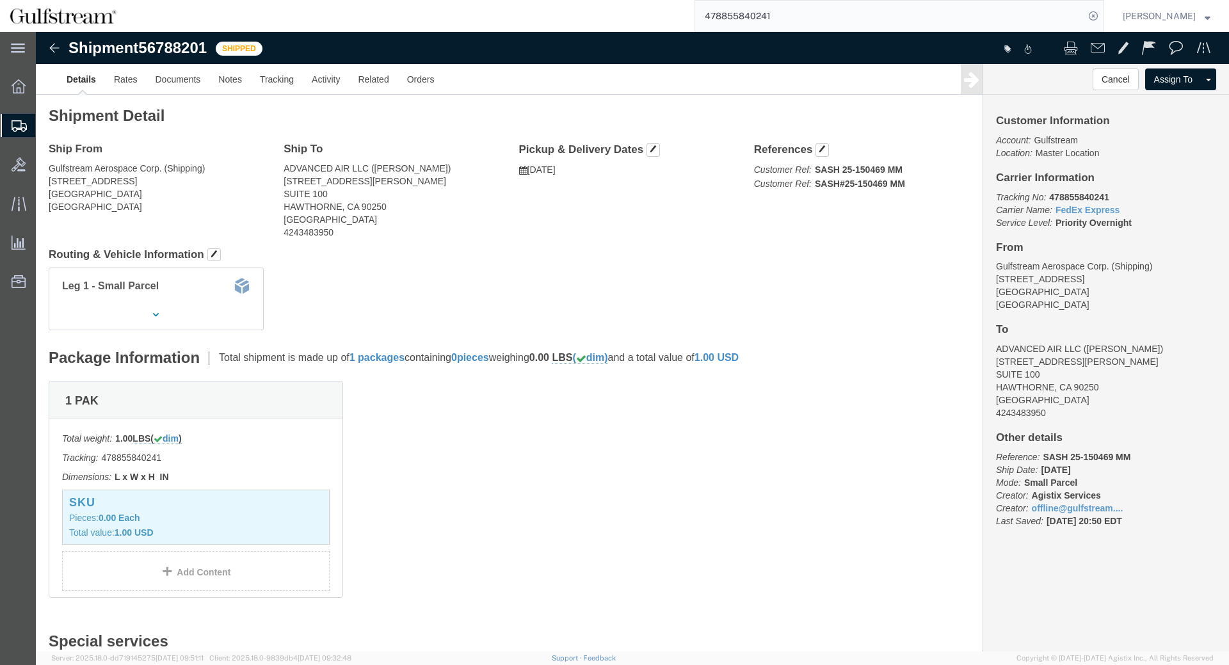
click at [758, 15] on input "478855840241" at bounding box center [889, 16] width 389 height 31
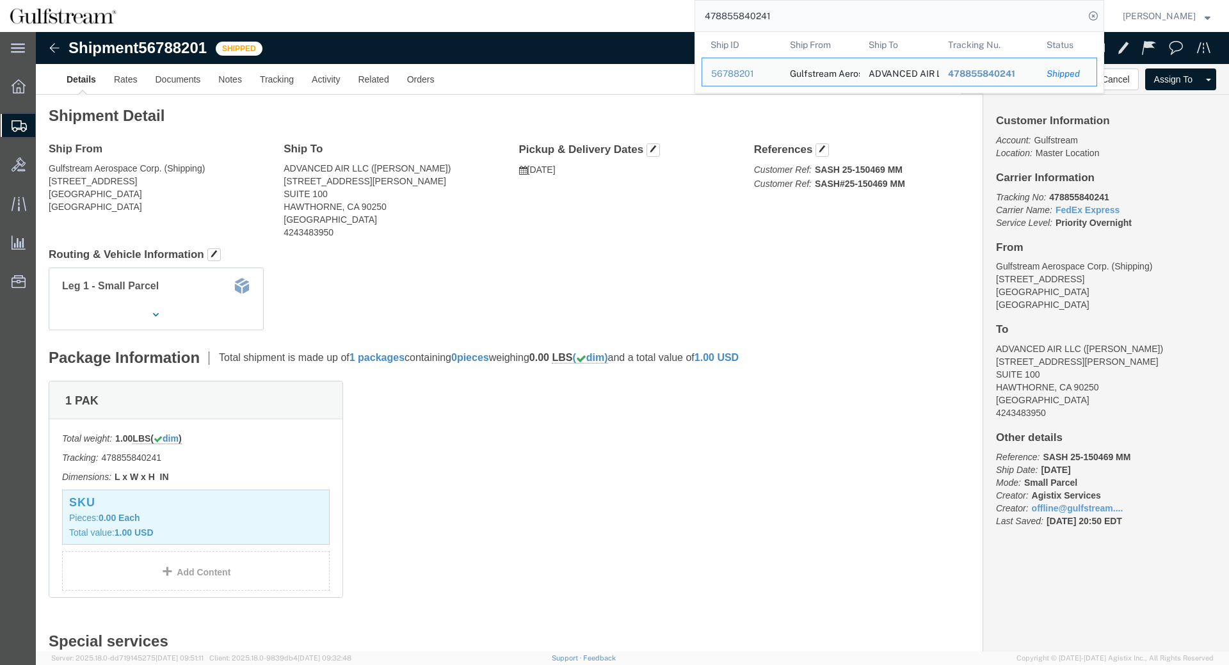
click at [758, 15] on input "478855840241" at bounding box center [889, 16] width 389 height 31
paste input "2072983283"
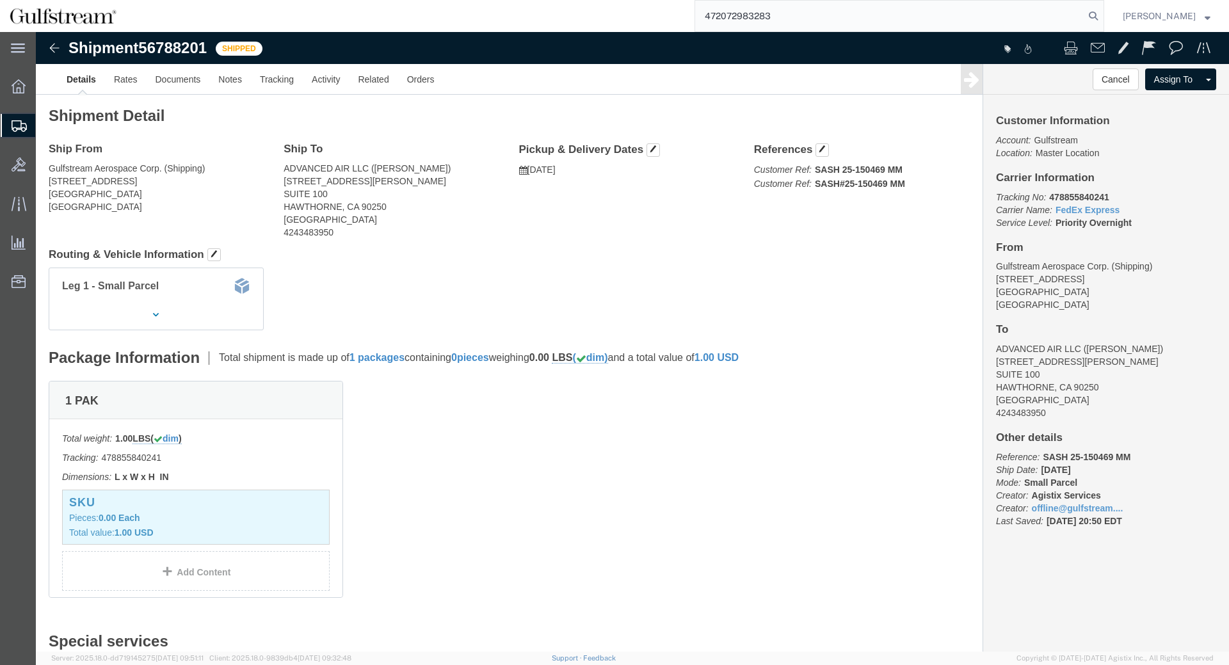
click at [1084, 13] on input "472072983283" at bounding box center [889, 16] width 389 height 31
type input "472072983283"
click at [1102, 17] on icon at bounding box center [1093, 16] width 18 height 18
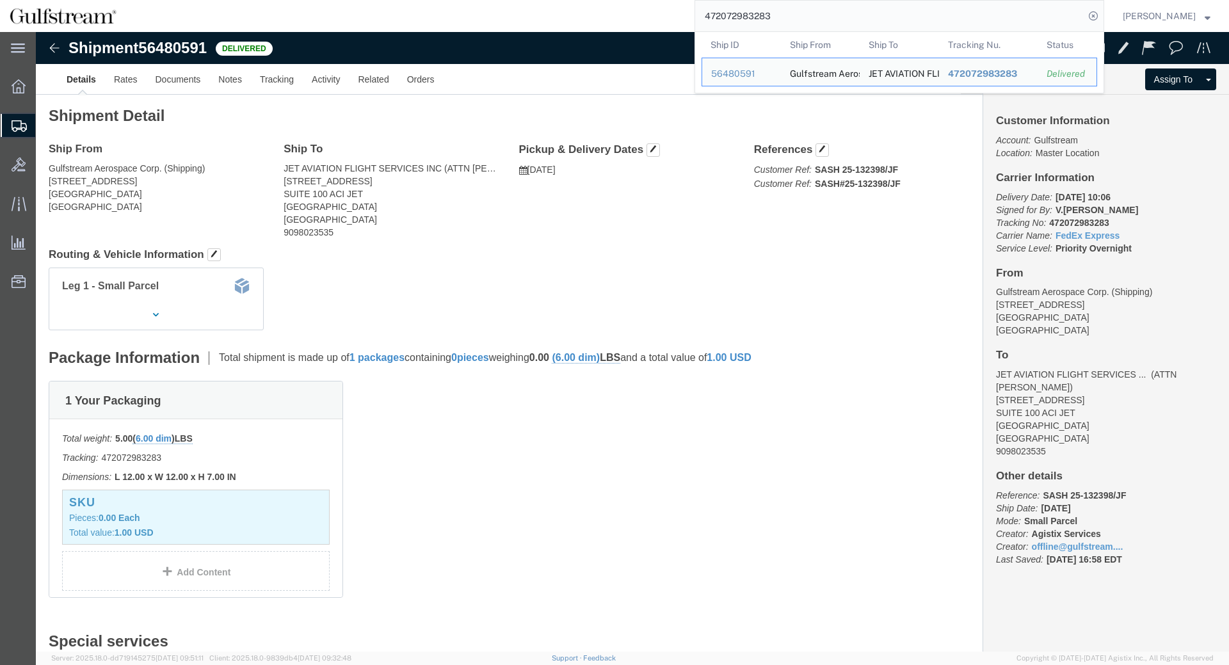
drag, startPoint x: 801, startPoint y: 18, endPoint x: 561, endPoint y: 3, distance: 239.8
click at [695, 10] on input "472072983283" at bounding box center [889, 16] width 389 height 31
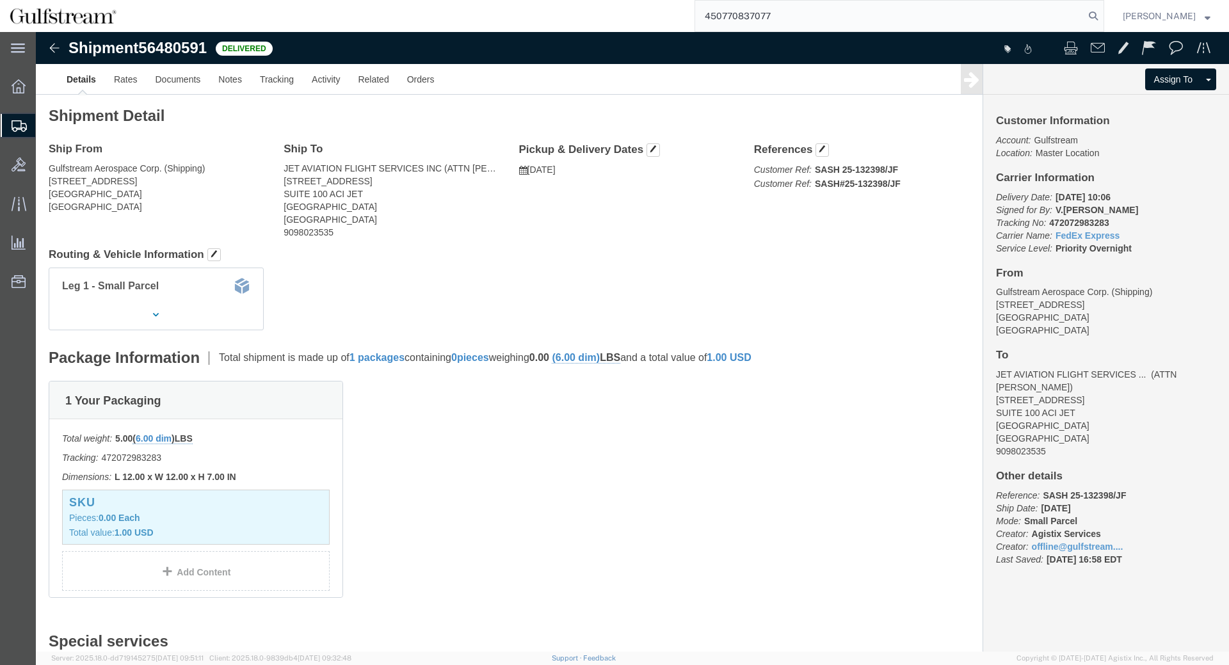
type input "450770837077"
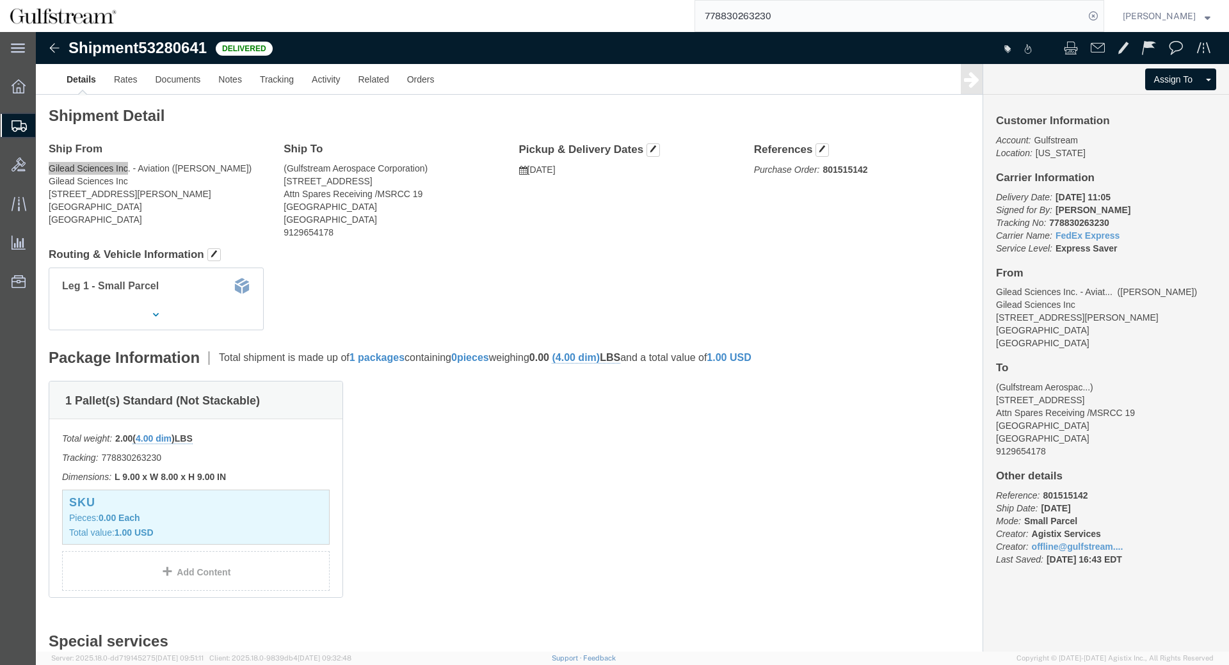
click at [772, 15] on input "778830263230" at bounding box center [889, 16] width 389 height 31
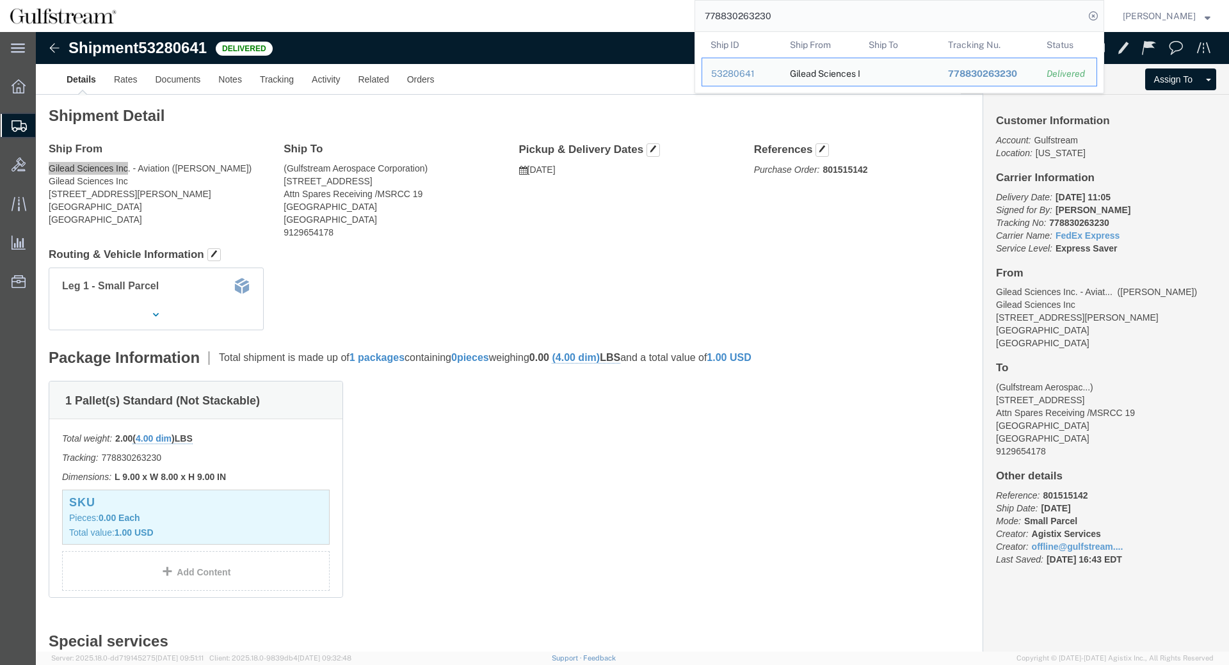
paste input "43667343135"
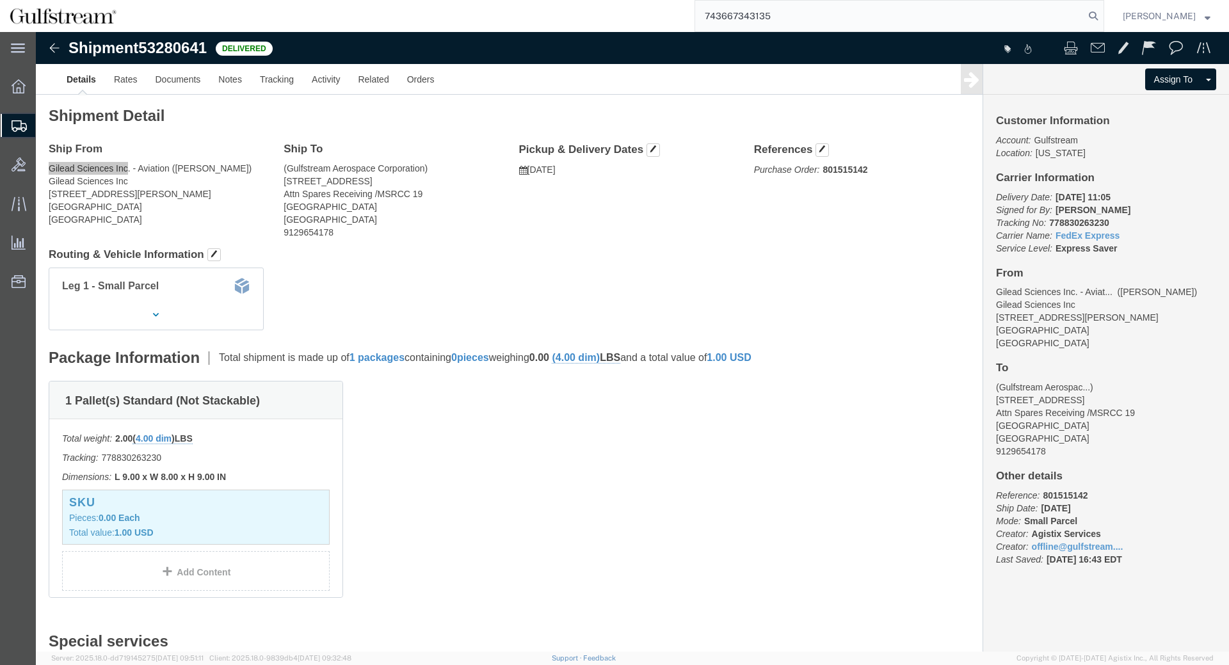
click at [1104, 24] on form "743667343135" at bounding box center [899, 16] width 410 height 32
click at [1102, 13] on icon at bounding box center [1093, 16] width 18 height 18
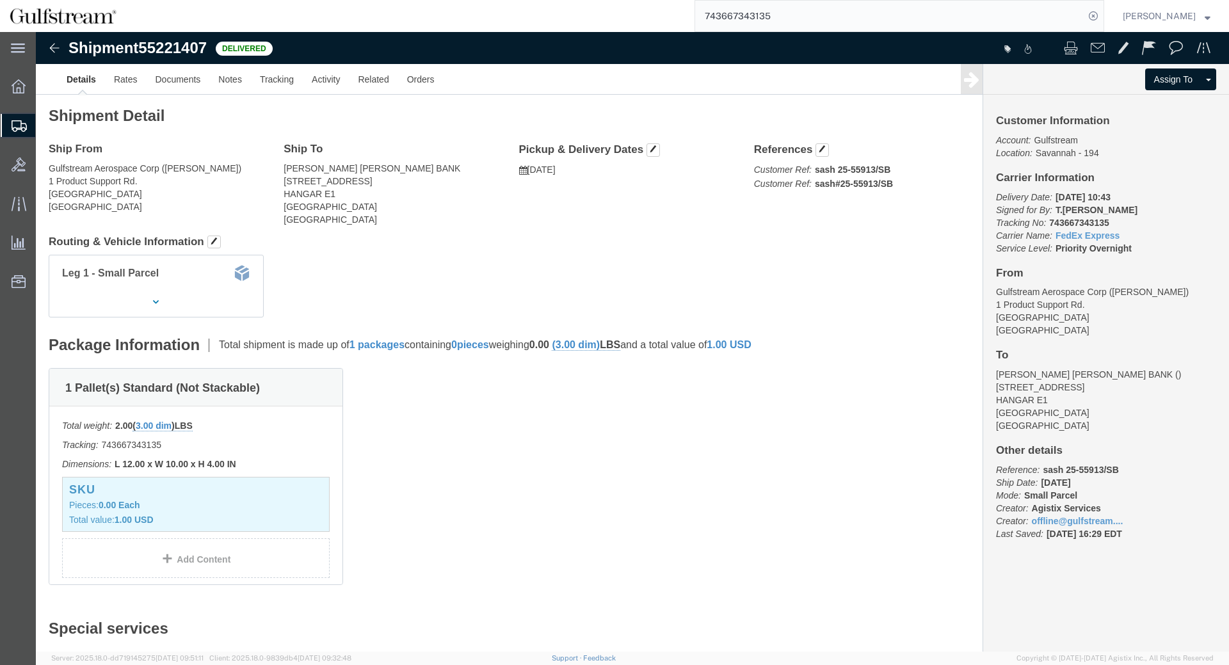
click at [770, 29] on input "743667343135" at bounding box center [889, 16] width 389 height 31
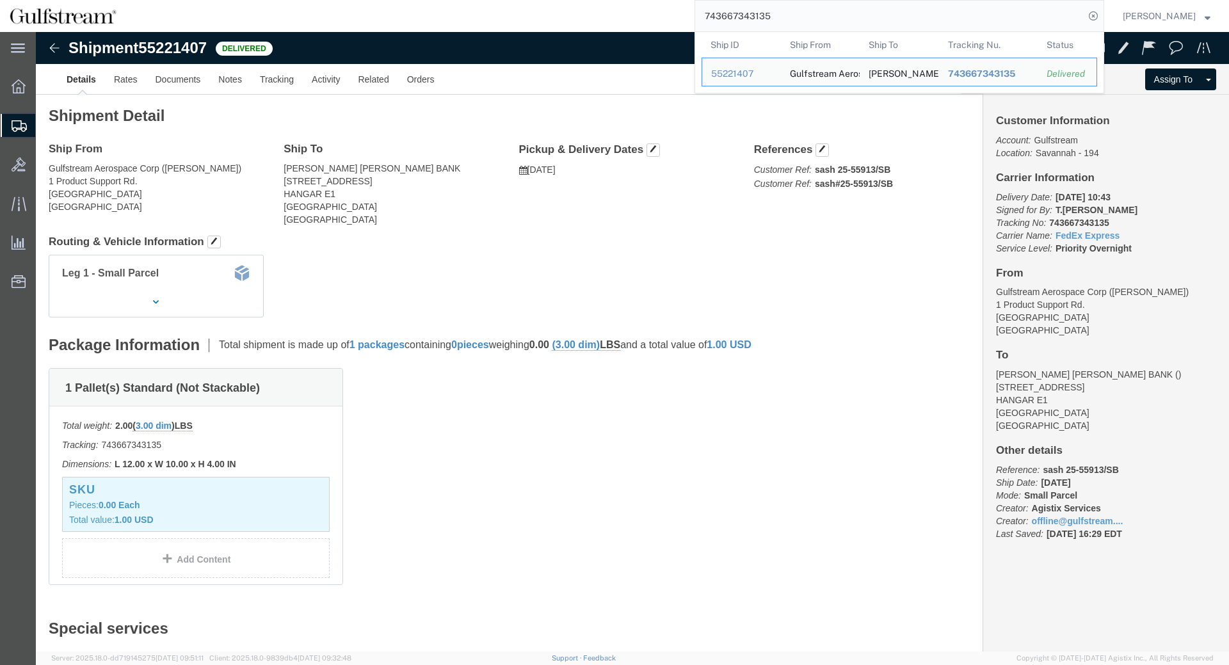
click at [770, 28] on input "743667343135" at bounding box center [889, 16] width 389 height 31
click at [771, 15] on input "743667343135" at bounding box center [889, 16] width 389 height 31
paste input "427912959399"
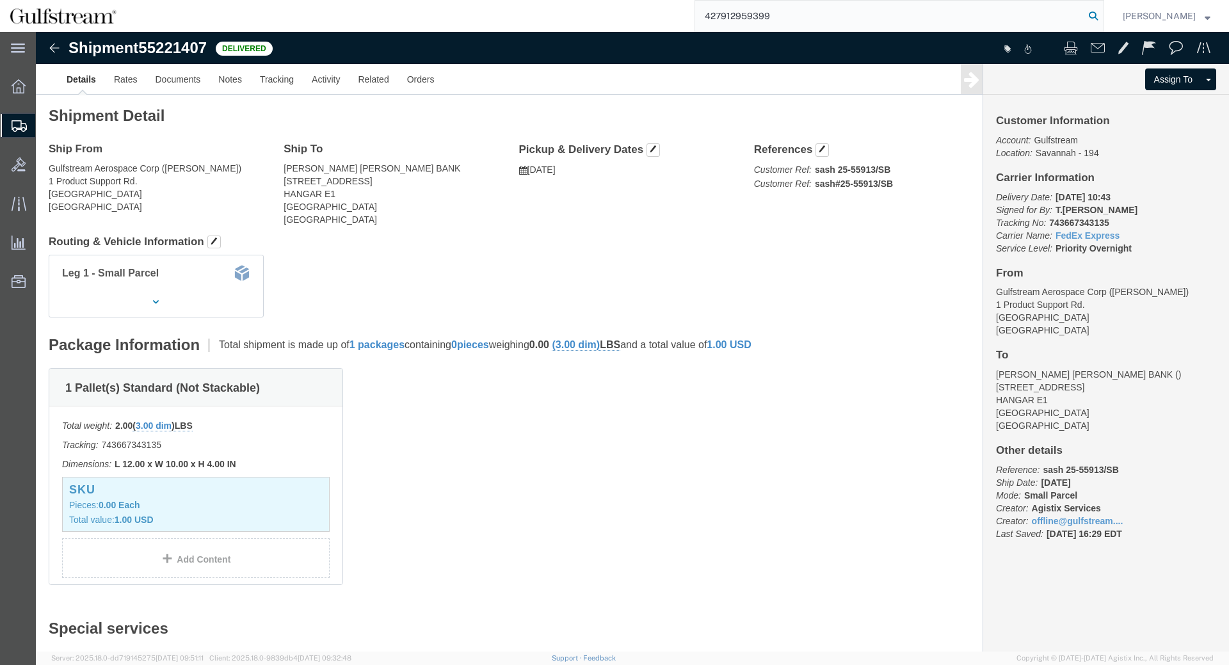
type input "427912959399"
click at [1102, 19] on icon at bounding box center [1093, 16] width 18 height 18
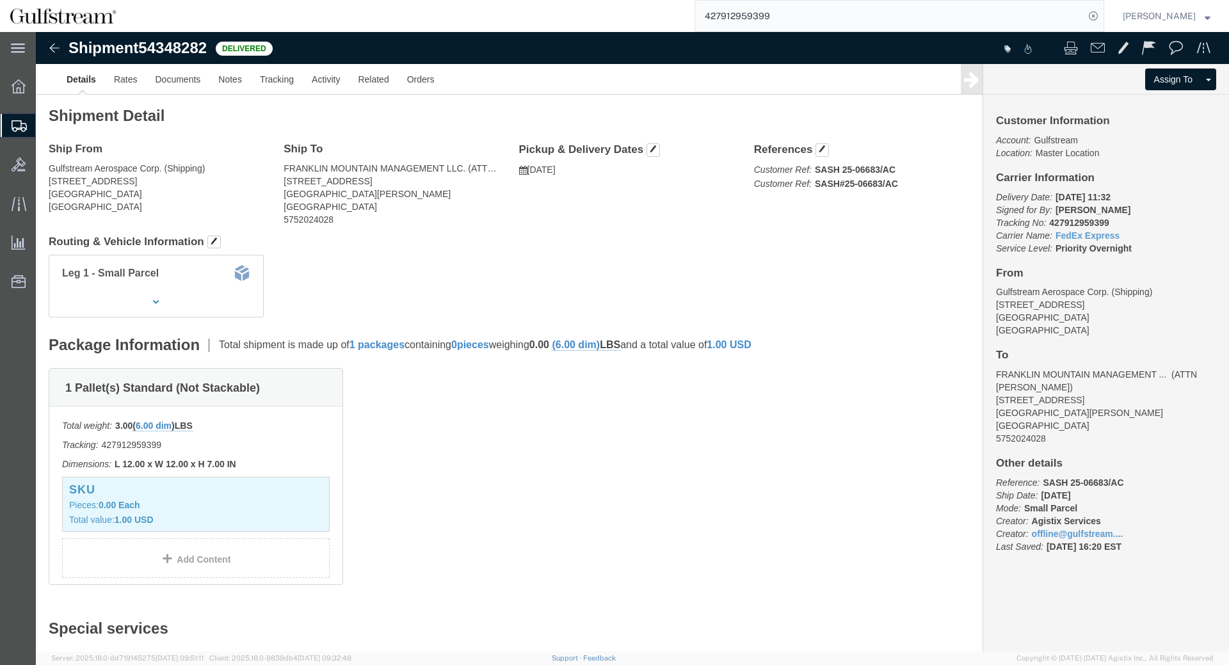
click div "Shipment Detail Ship From Gulfstream Aerospace Corp. (Shipping) 555 Northport P…"
click h4 "Routing & Vehicle Information"
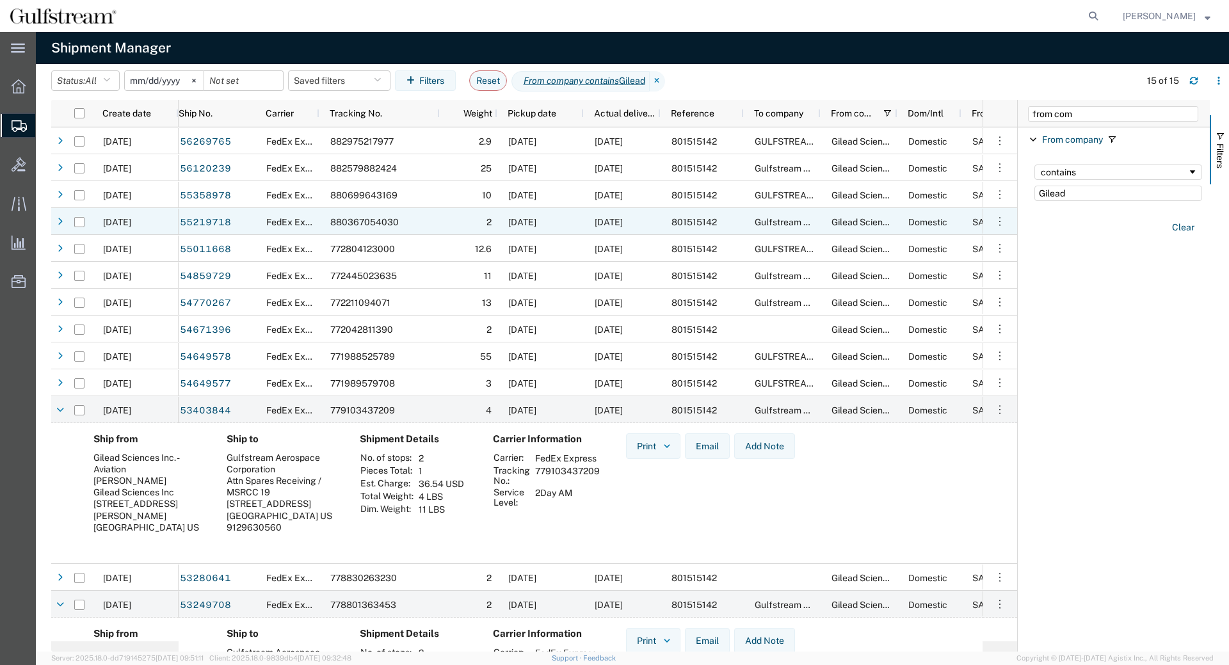
click at [536, 220] on span "[DATE]" at bounding box center [522, 222] width 28 height 10
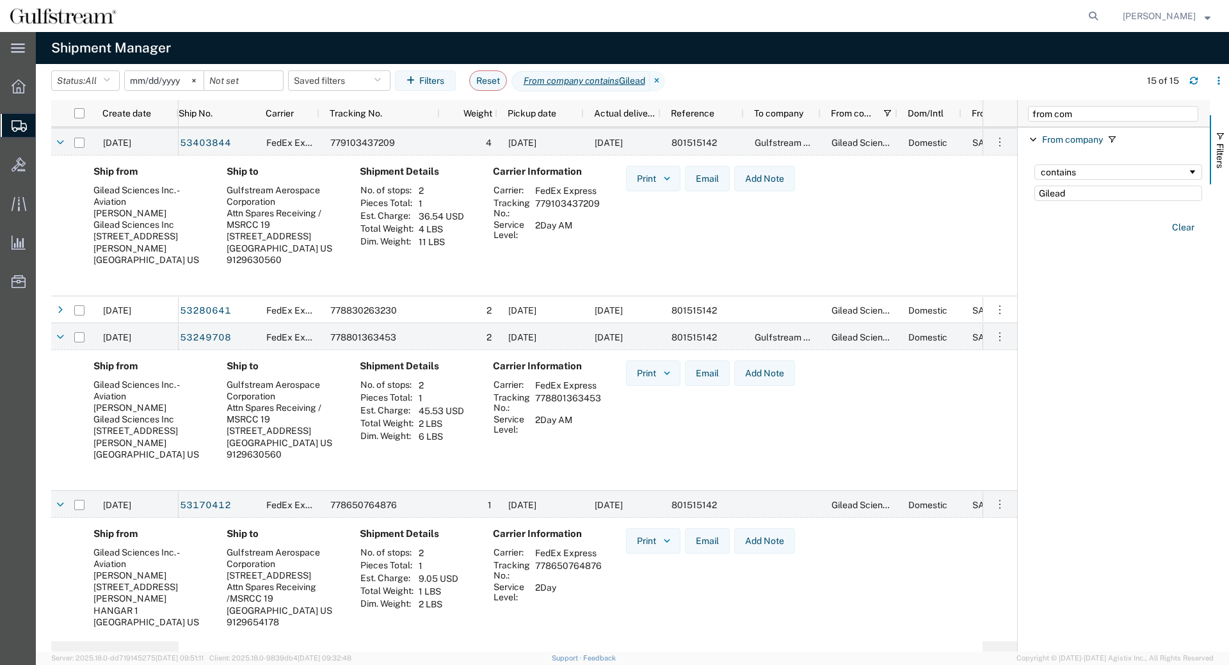
scroll to position [428, 0]
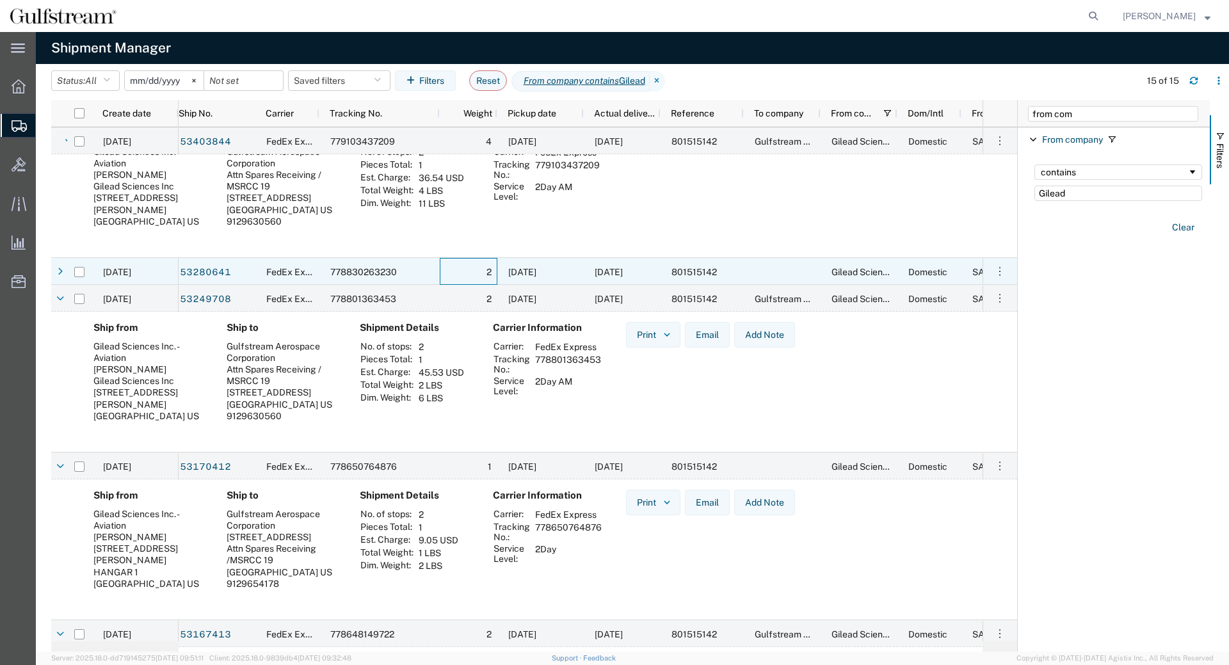
click at [464, 273] on div "2" at bounding box center [469, 271] width 58 height 27
